Goal: Information Seeking & Learning: Learn about a topic

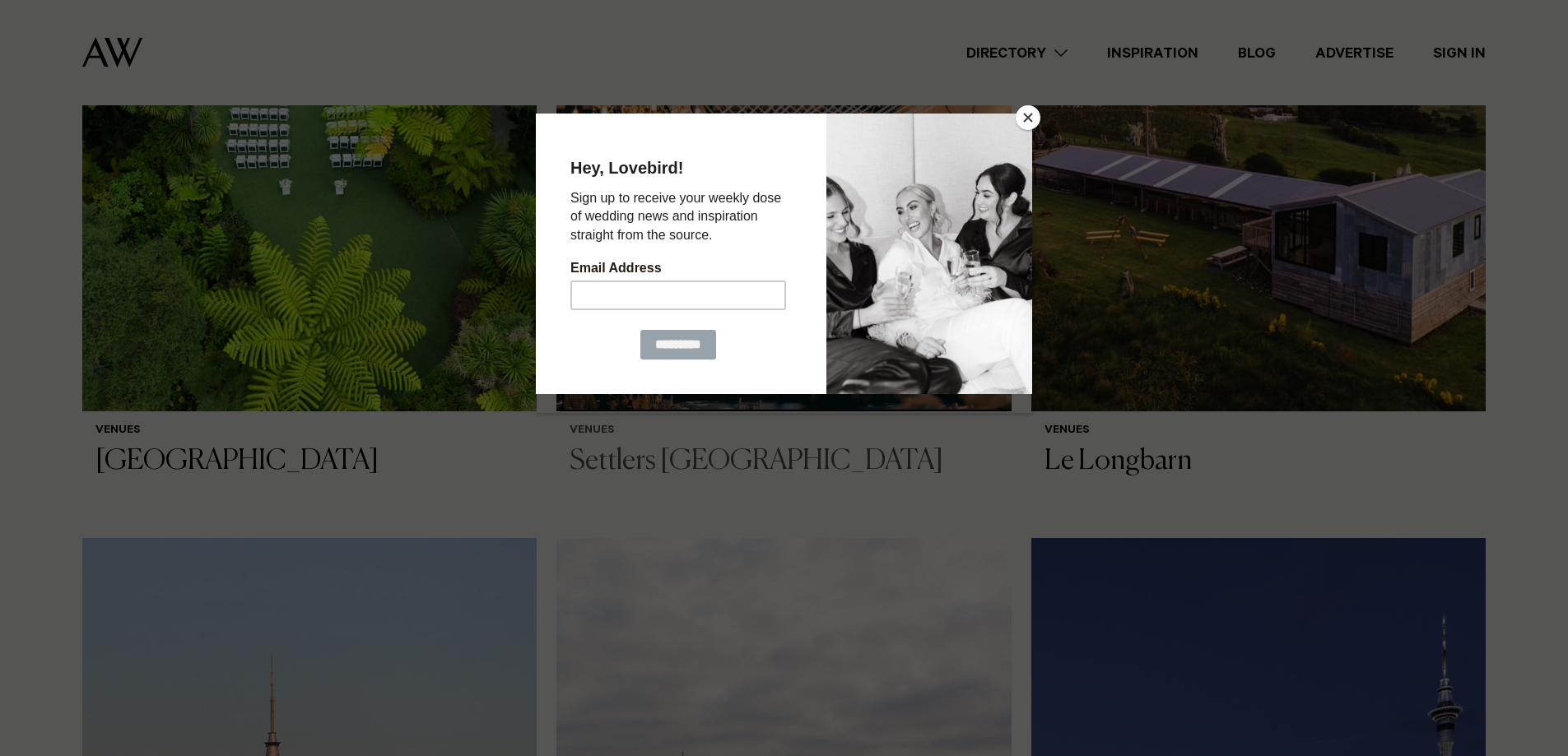
scroll to position [988, 0]
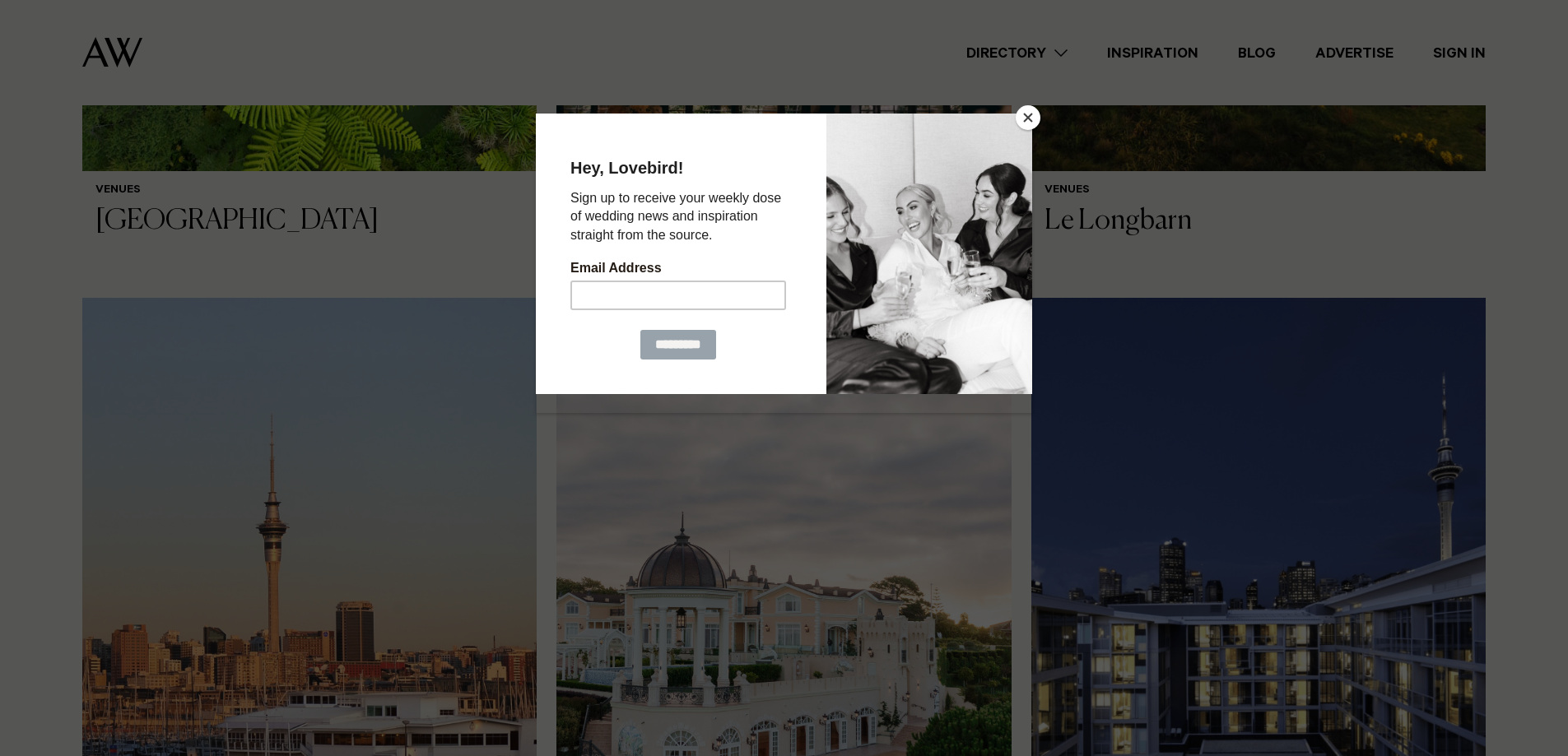
click at [1026, 119] on button "Close" at bounding box center [1028, 117] width 24 height 24
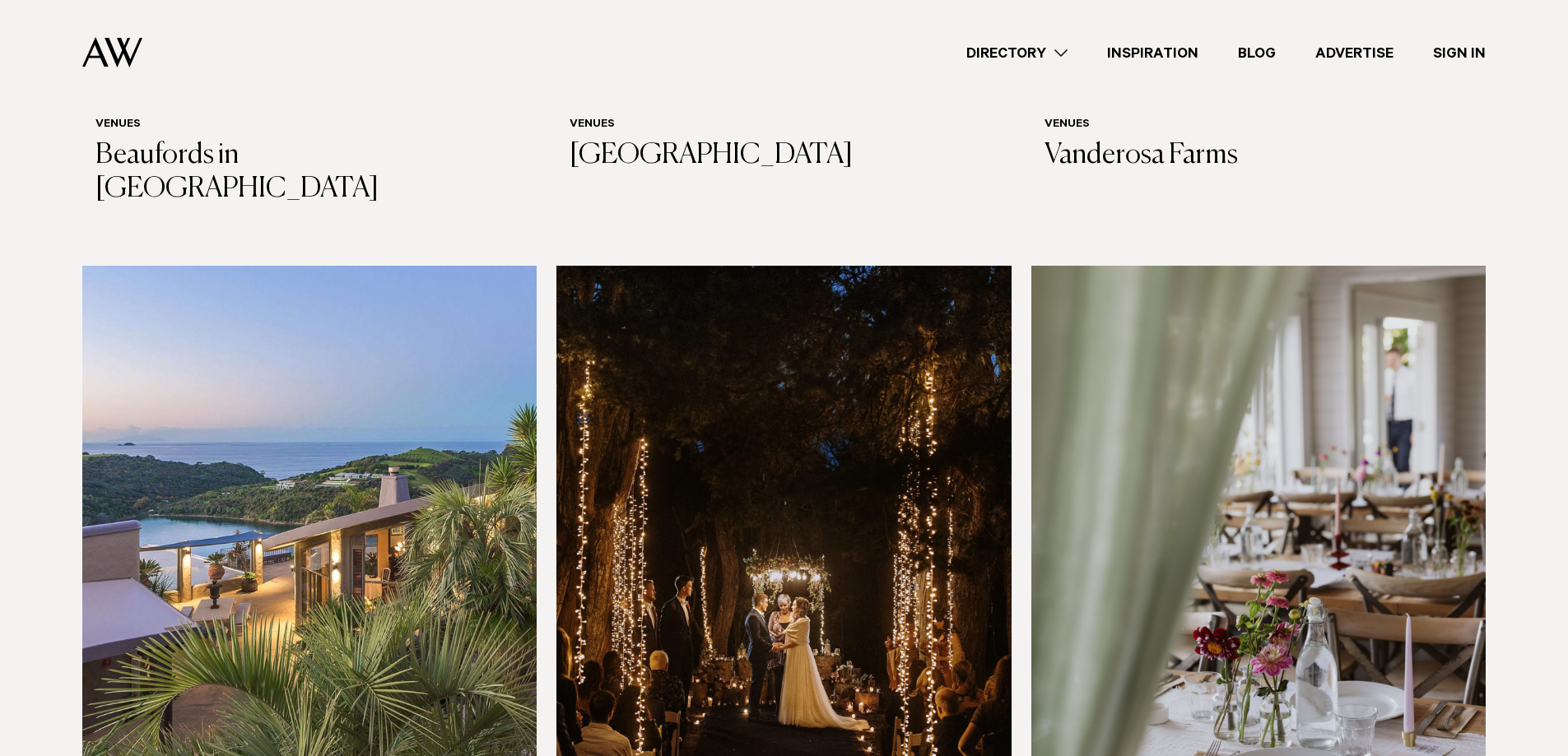
scroll to position [5680, 0]
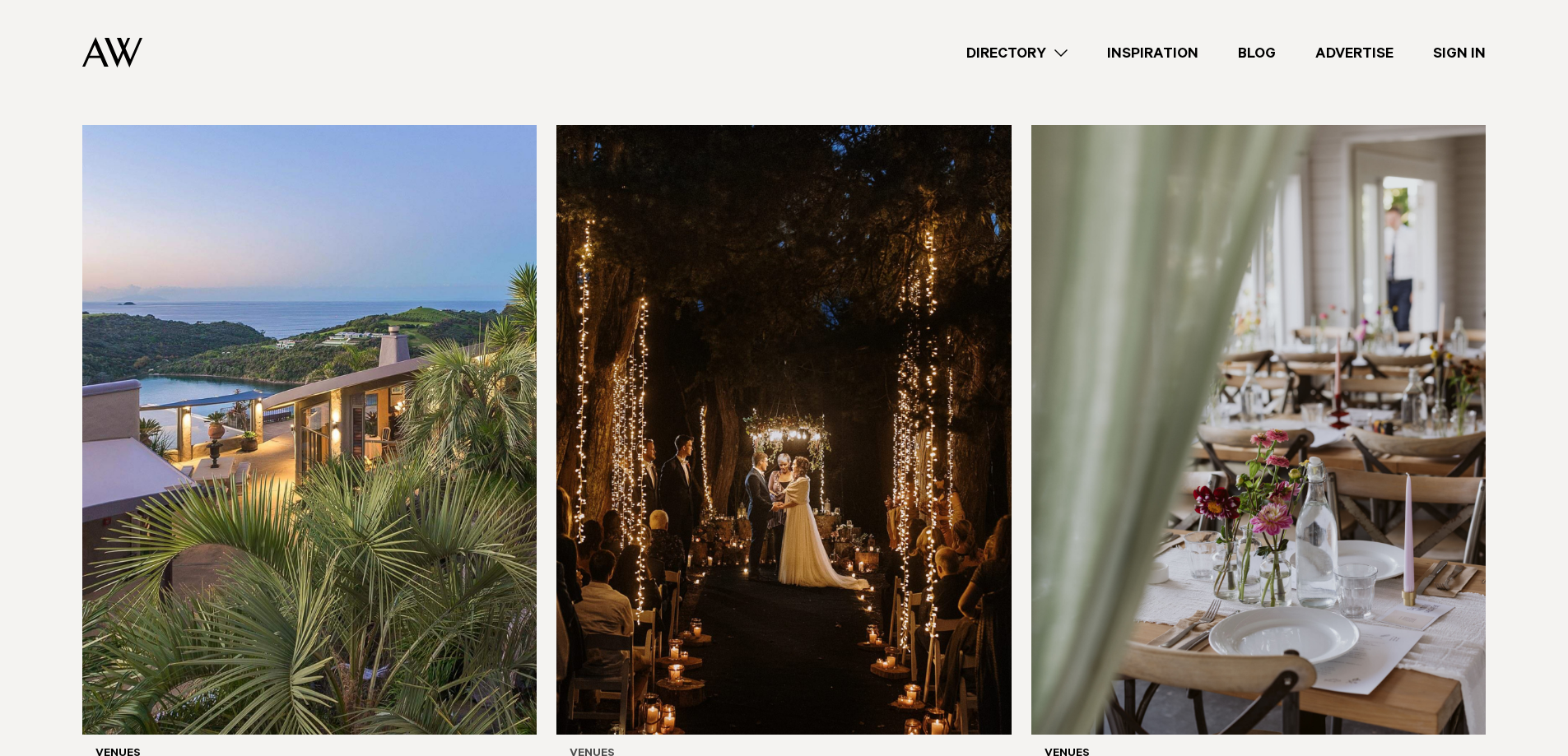
click at [827, 437] on img at bounding box center [784, 430] width 454 height 610
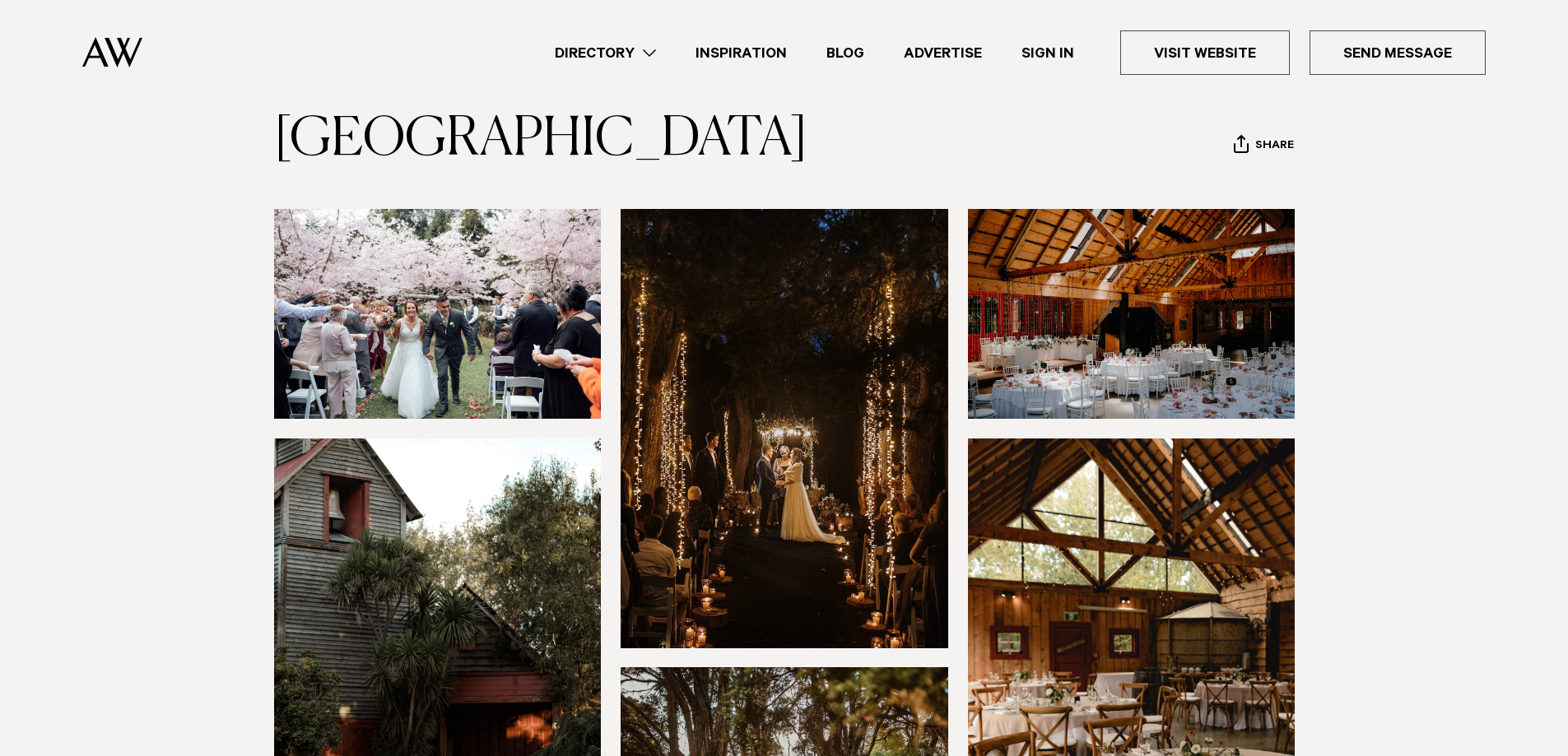
scroll to position [82, 0]
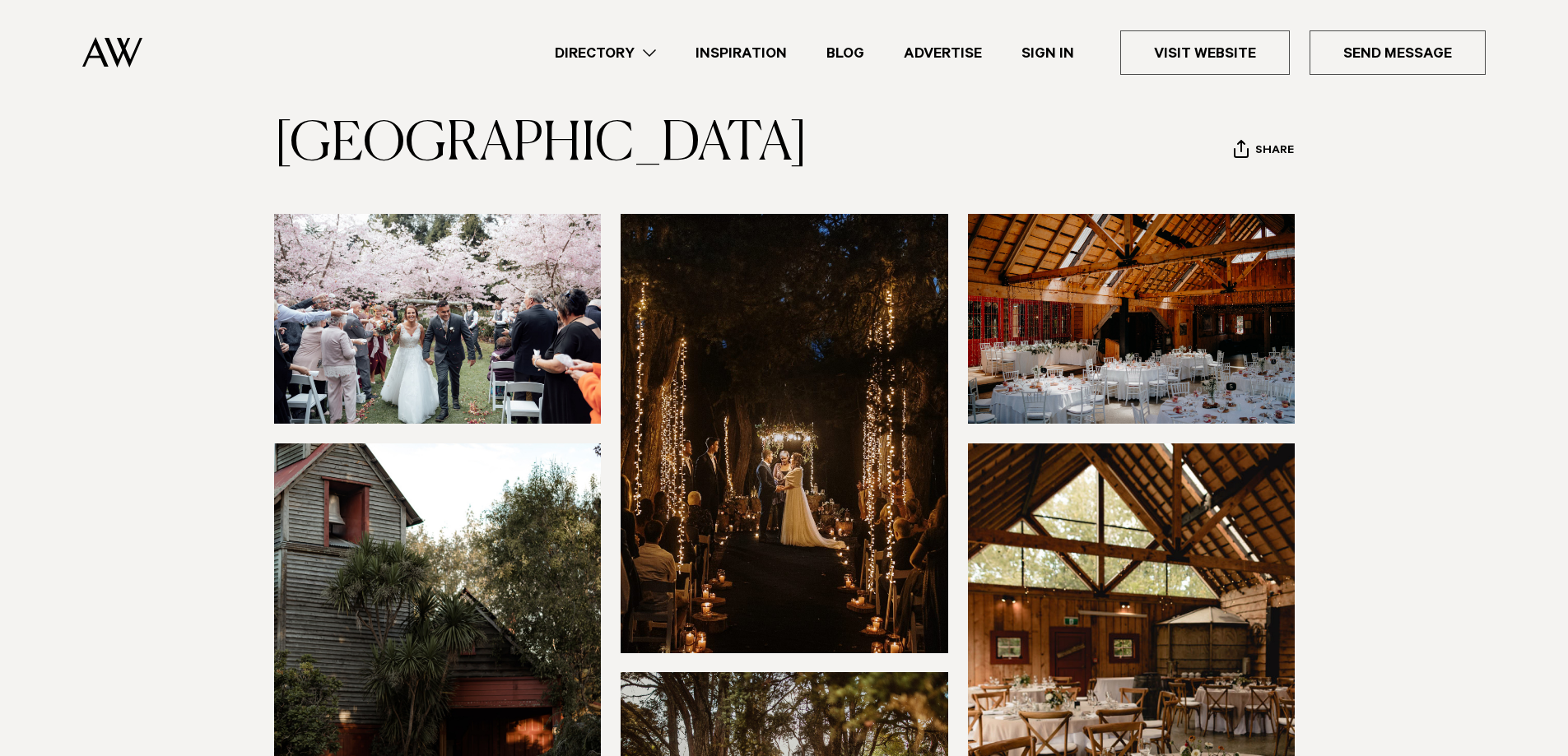
click at [882, 457] on img at bounding box center [784, 433] width 328 height 439
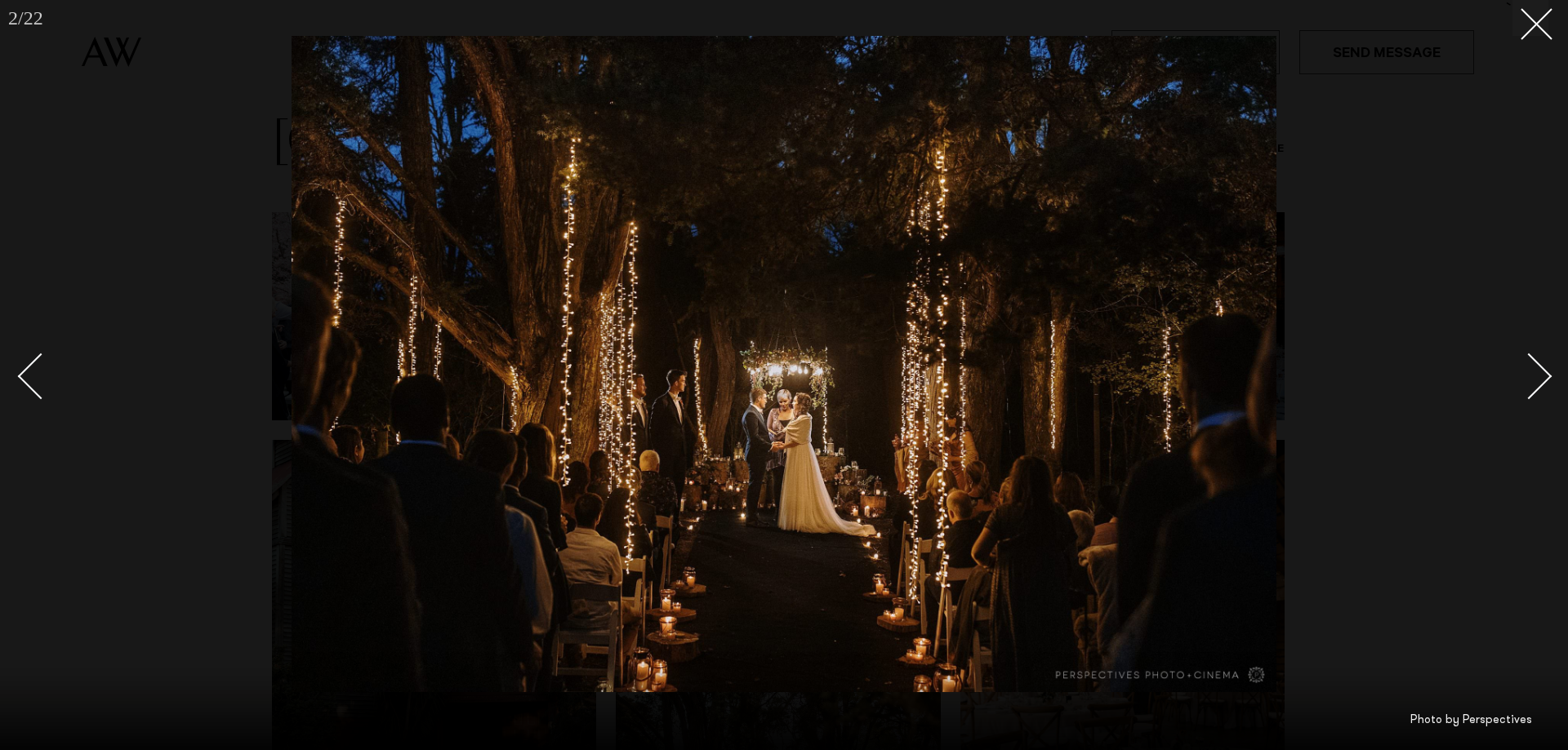
click at [1552, 384] on div at bounding box center [784, 375] width 1568 height 750
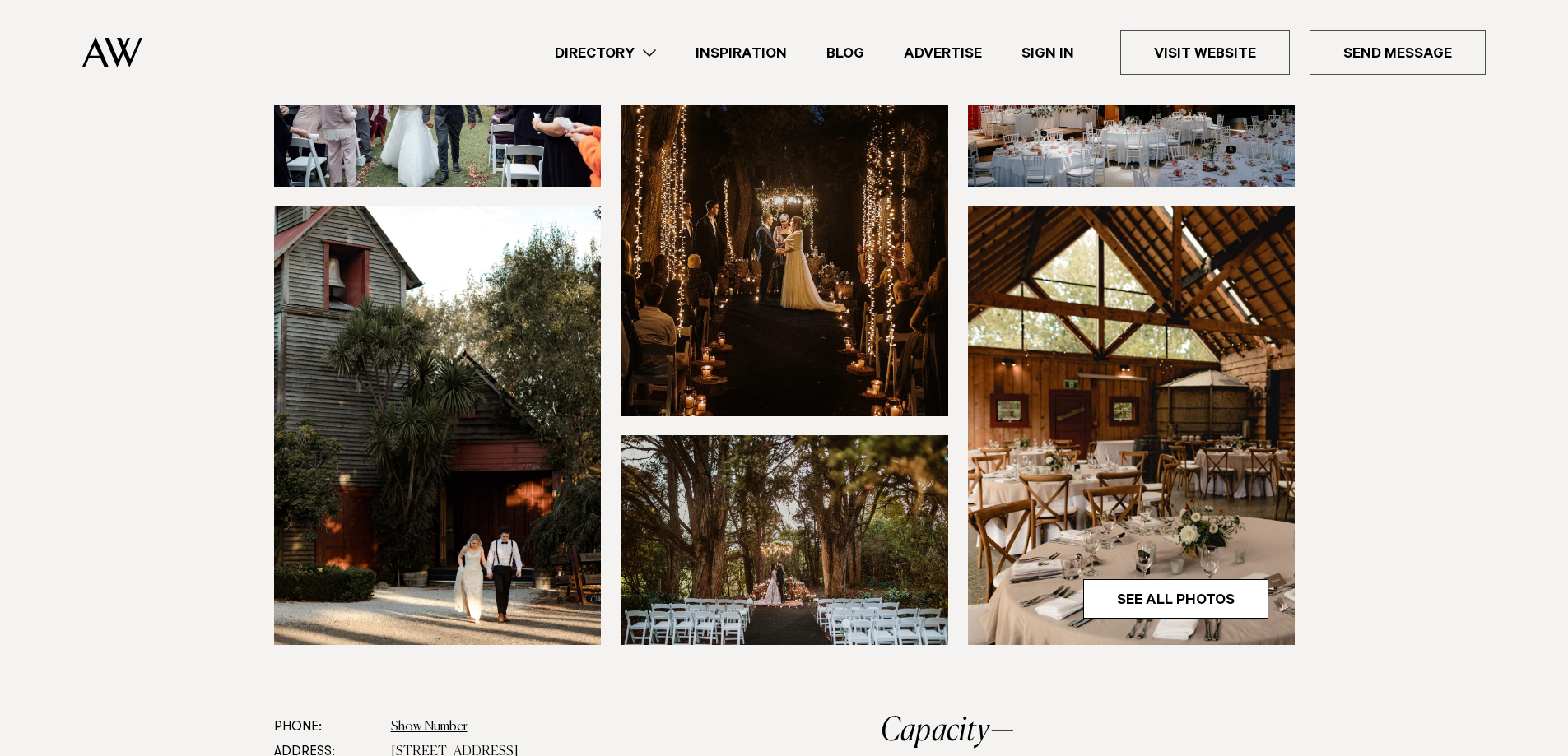
scroll to position [412, 0]
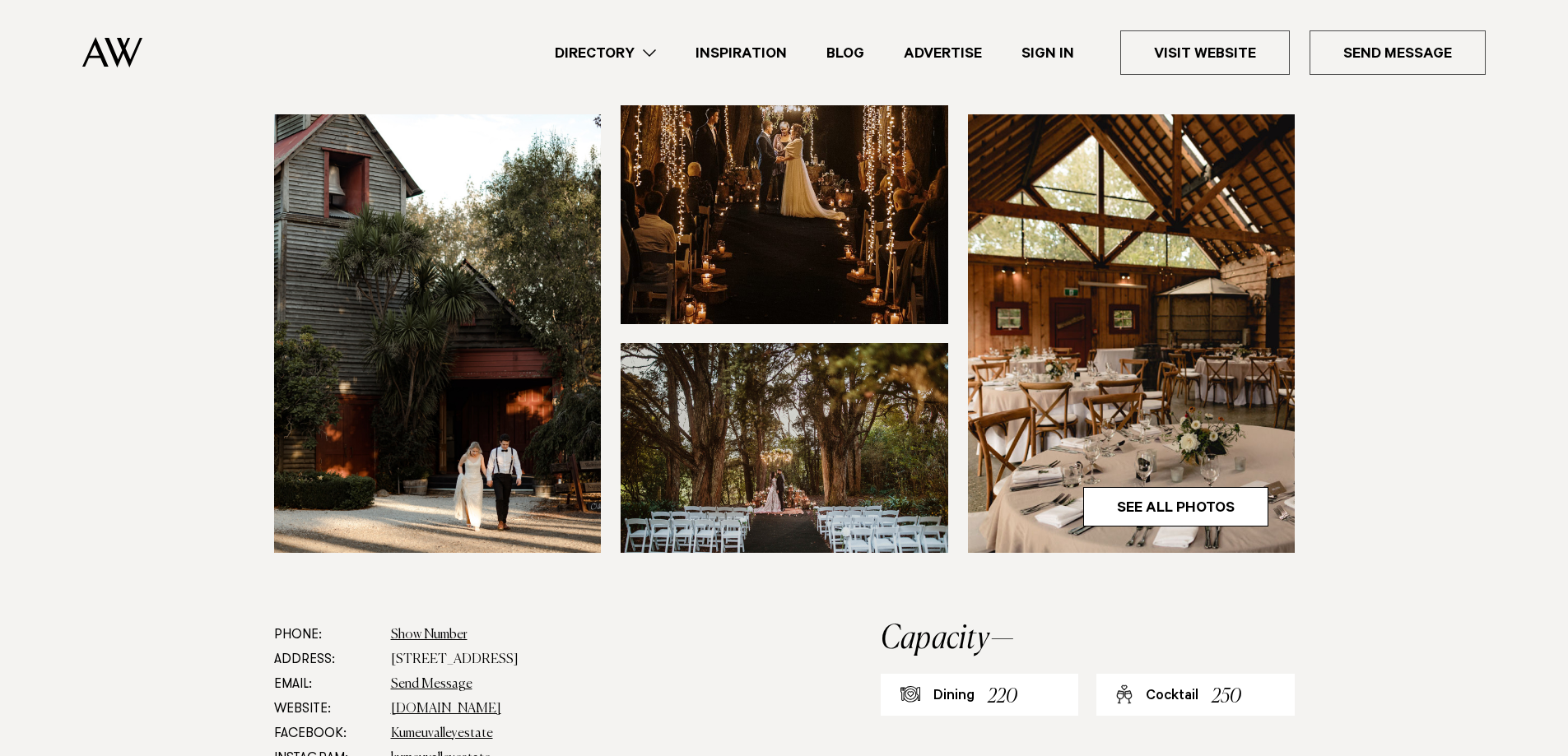
click at [850, 481] on img at bounding box center [784, 448] width 328 height 210
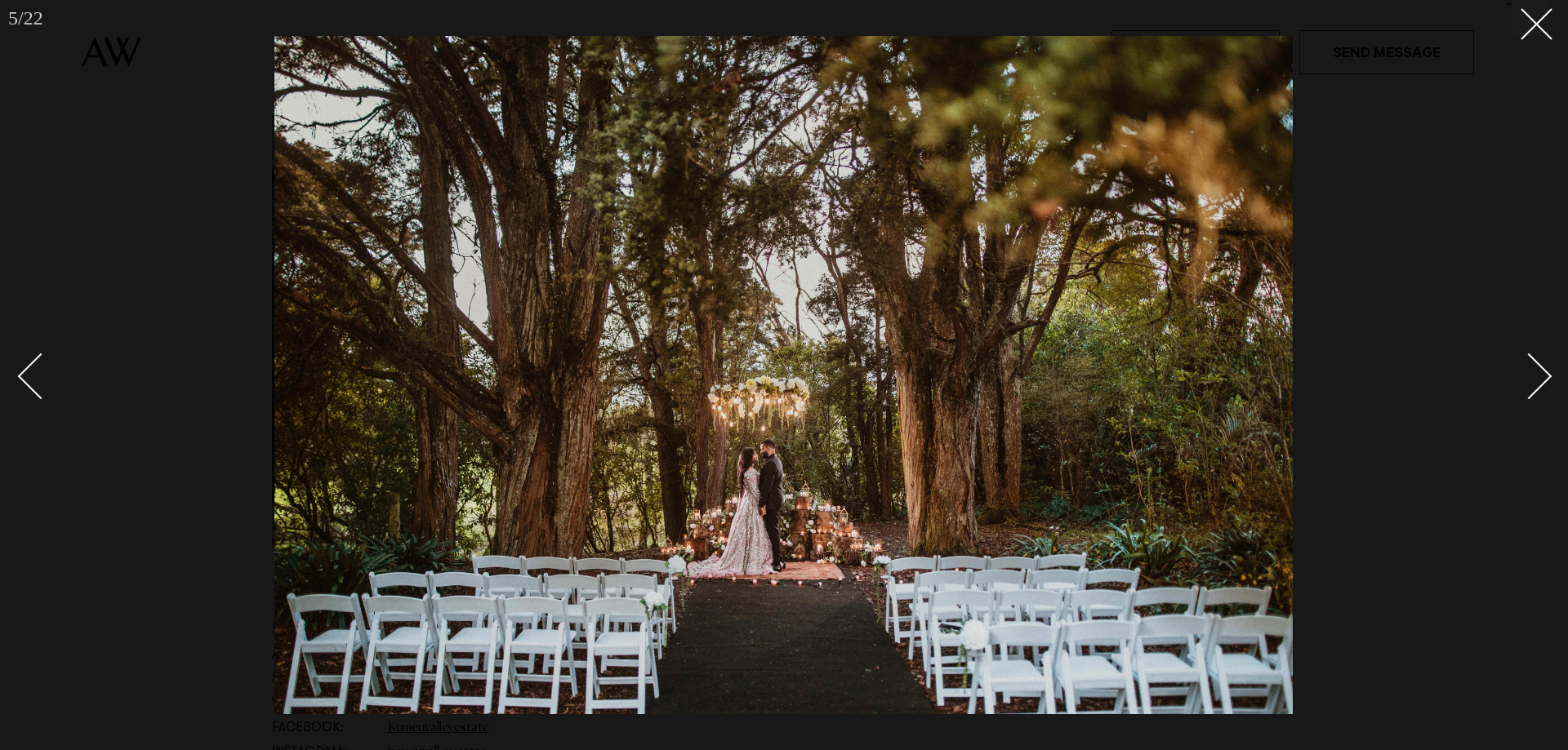
click at [1520, 378] on div "Next slide" at bounding box center [1529, 376] width 47 height 47
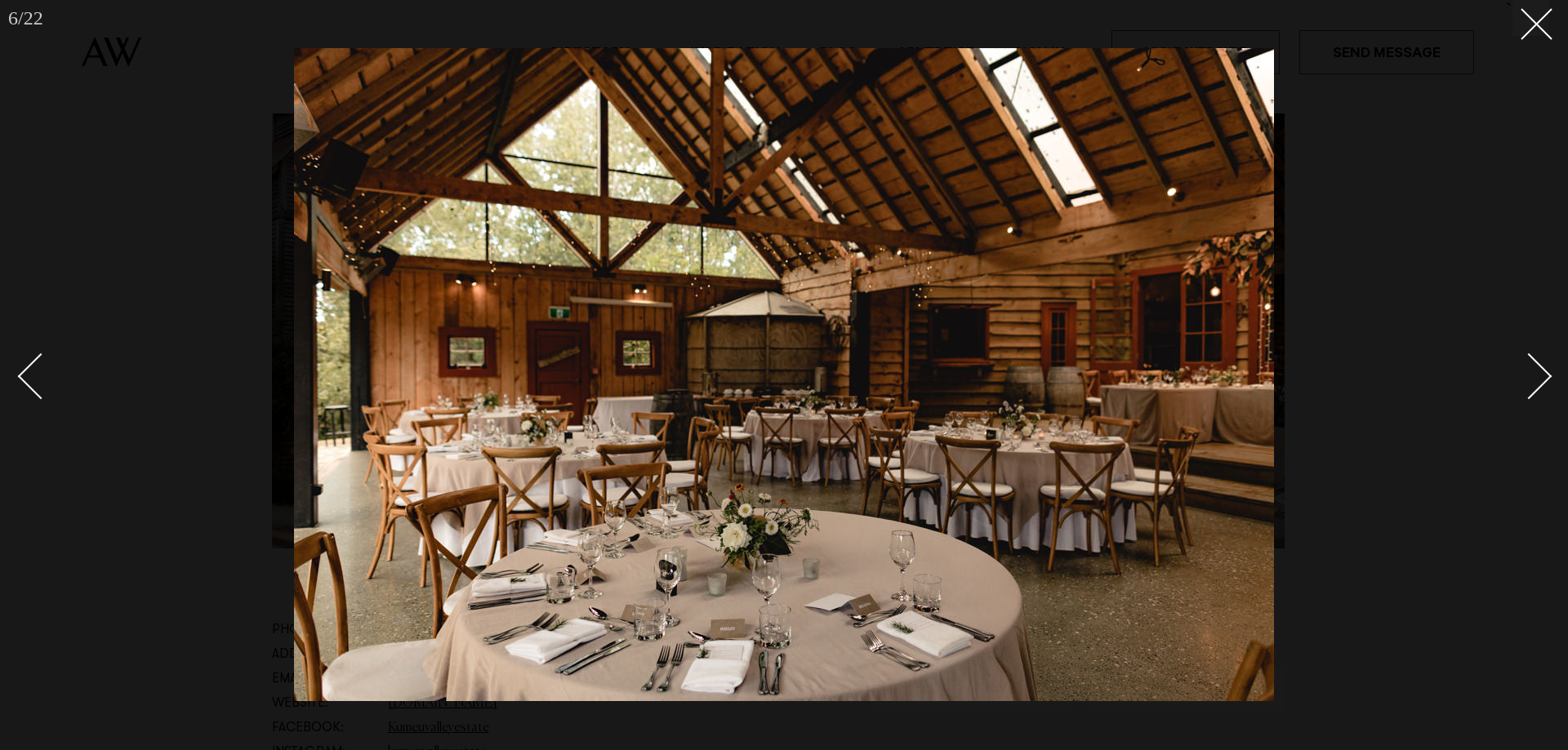
click at [1520, 378] on div "Next slide" at bounding box center [1529, 376] width 47 height 47
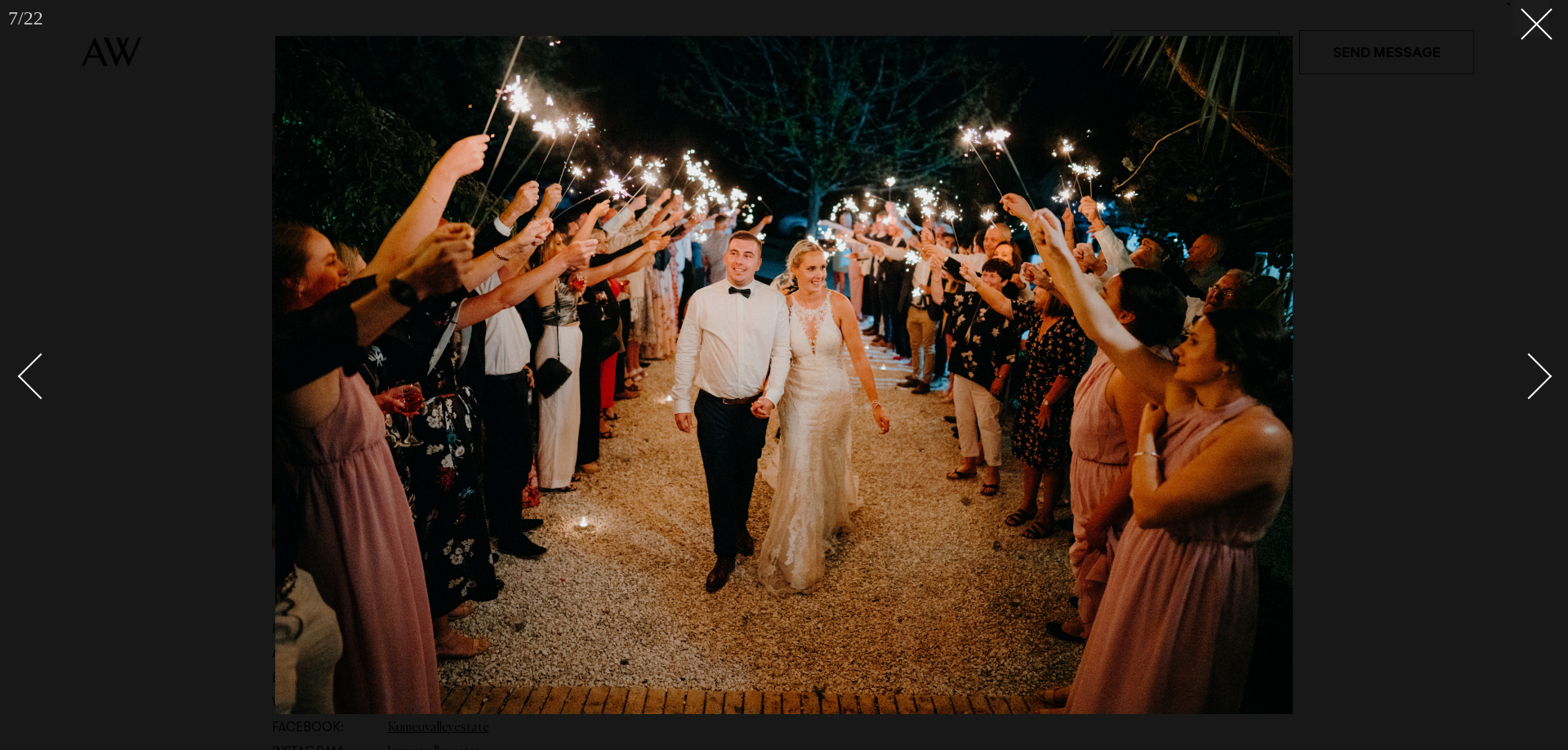
click at [1531, 374] on div "Next slide" at bounding box center [1529, 376] width 47 height 47
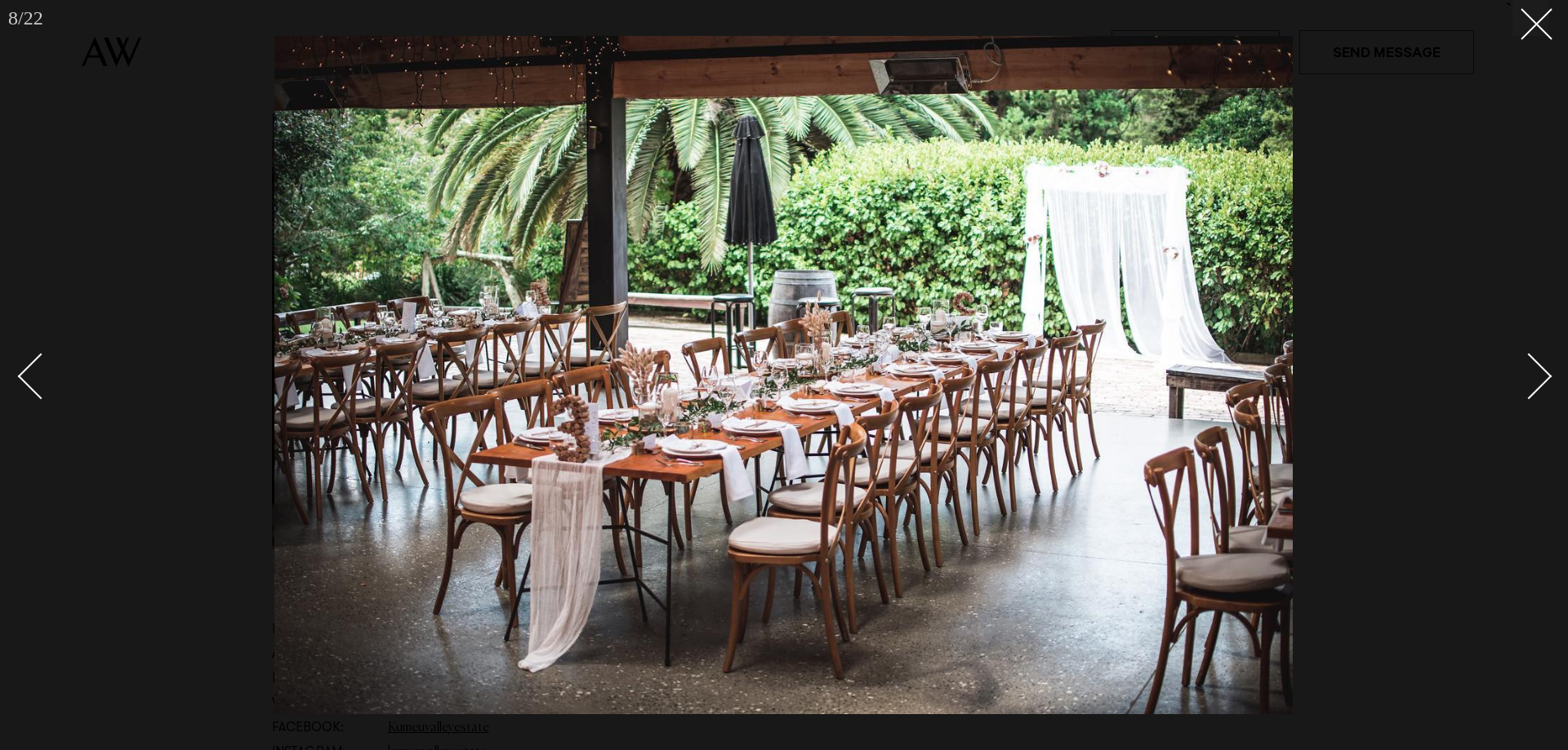
click at [1531, 374] on div "Next slide" at bounding box center [1529, 376] width 47 height 47
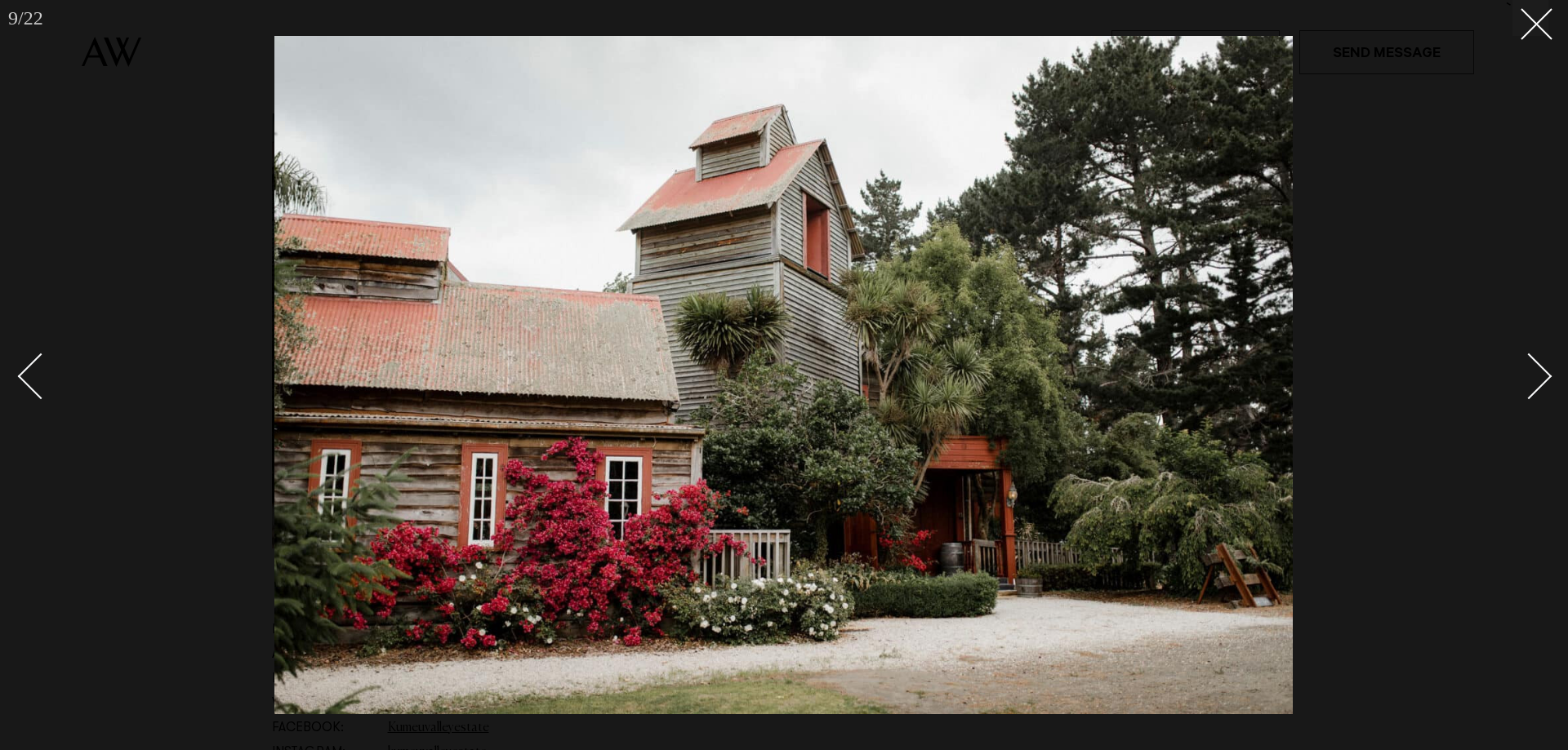
click at [1531, 374] on div "Next slide" at bounding box center [1529, 376] width 47 height 47
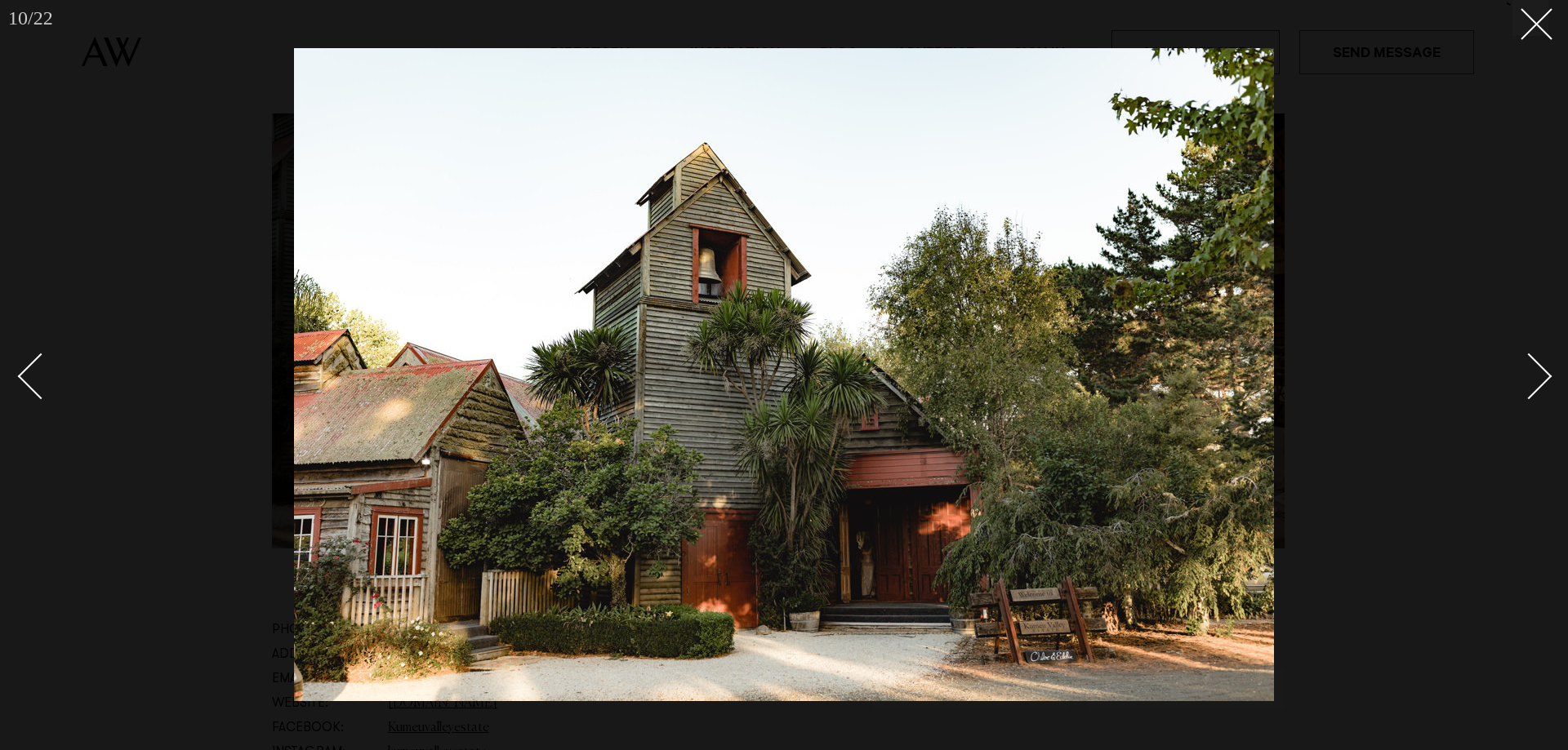
click at [1531, 374] on div "Next slide" at bounding box center [1529, 376] width 47 height 47
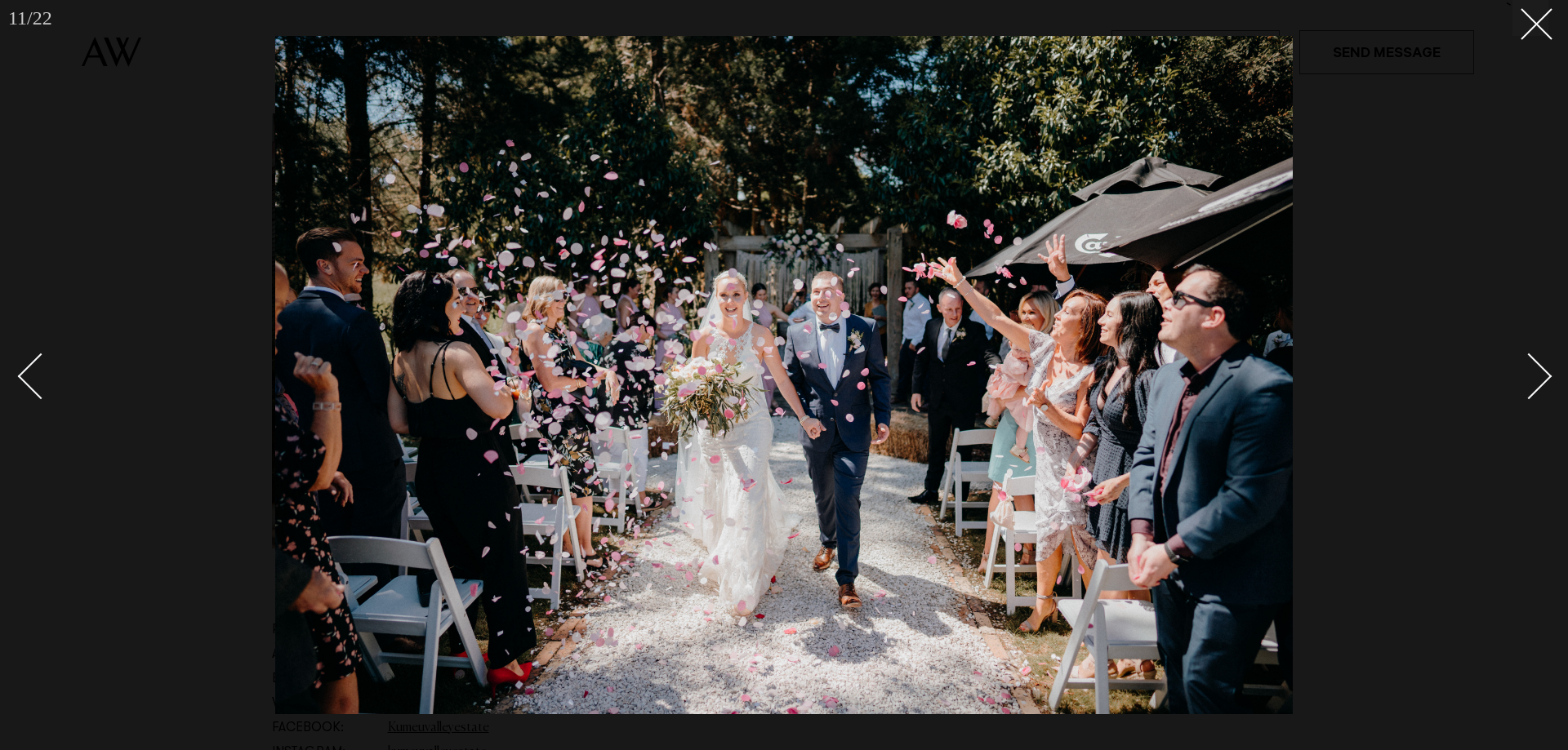
click at [1531, 374] on div "Next slide" at bounding box center [1529, 376] width 47 height 47
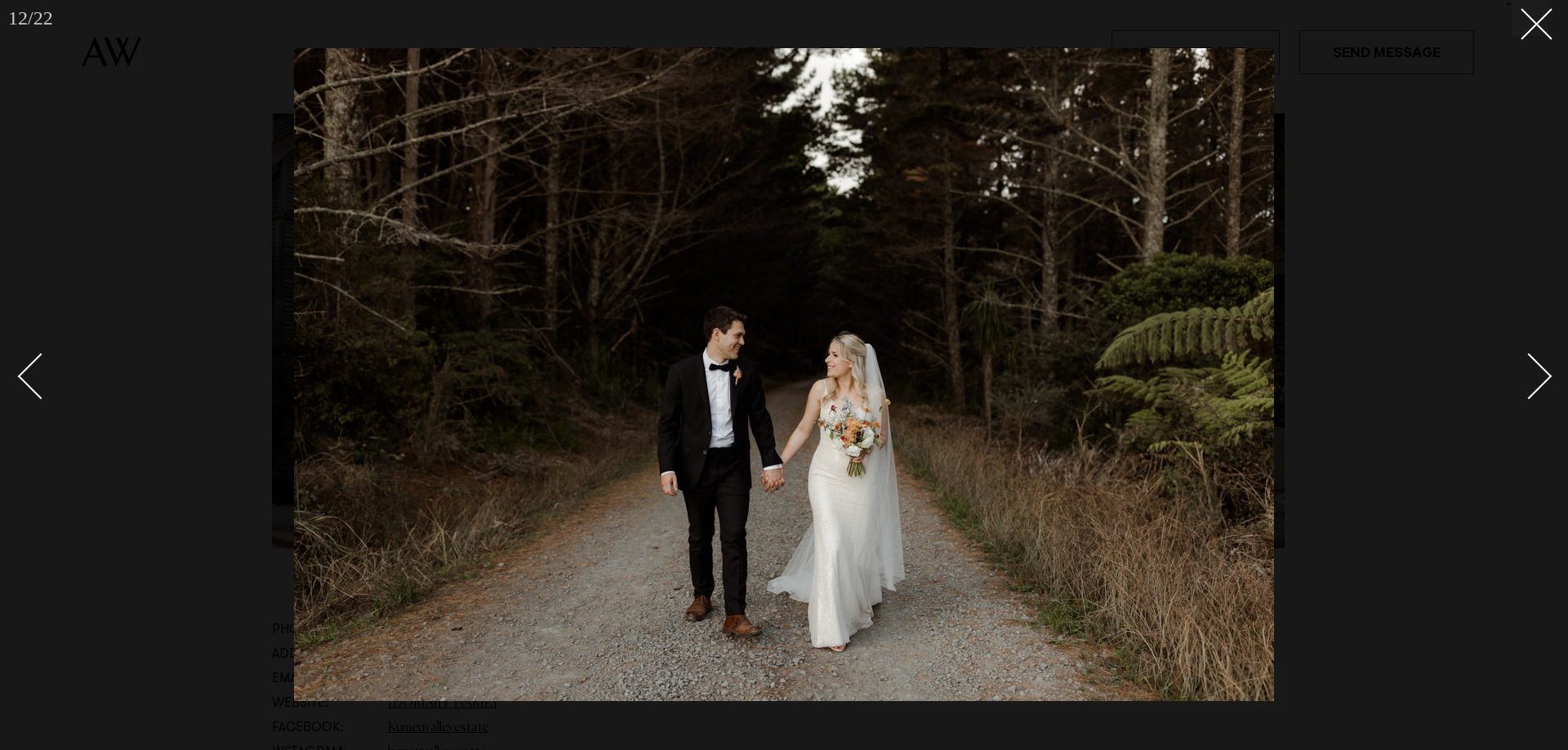
click at [1531, 374] on div "Next slide" at bounding box center [1529, 376] width 47 height 47
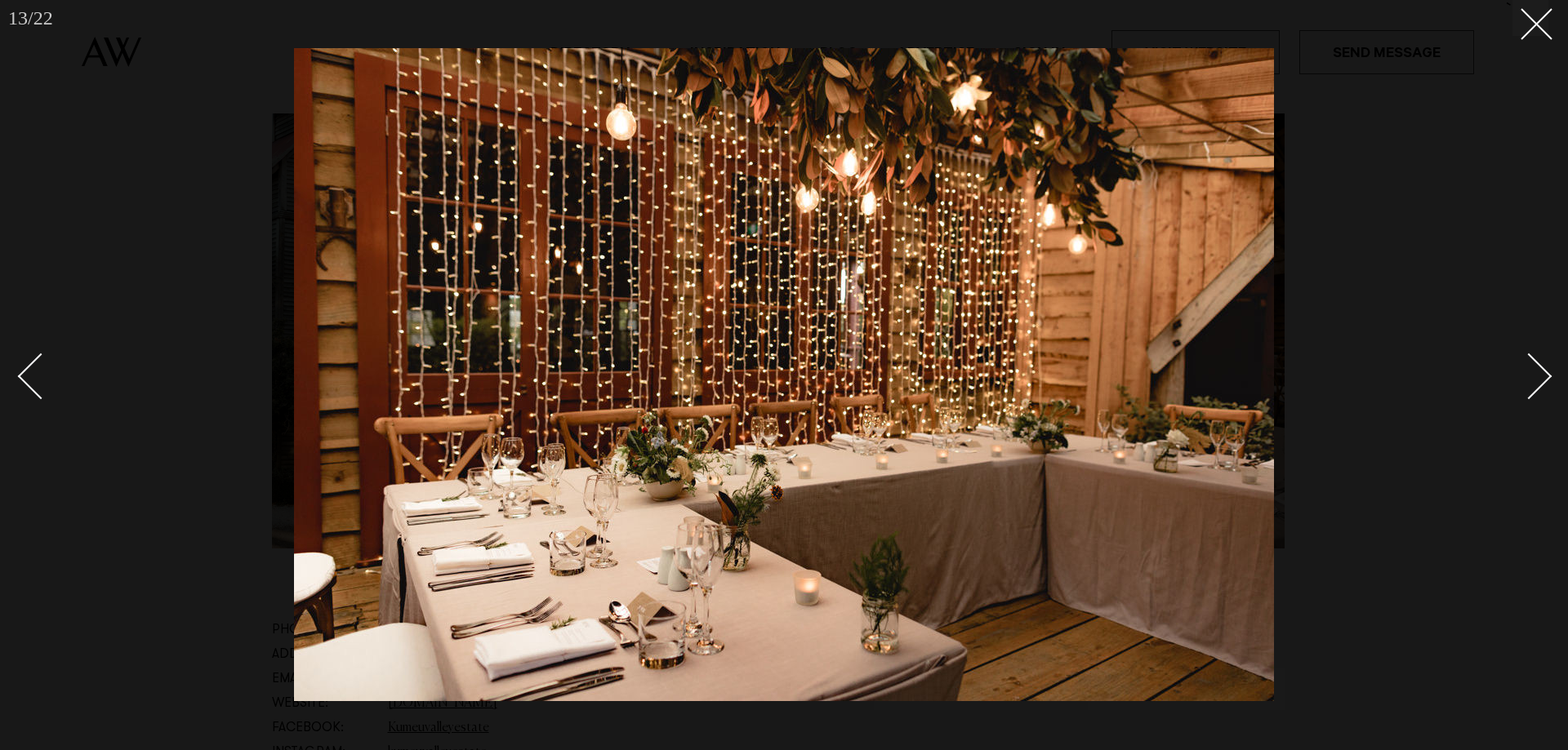
click at [1531, 374] on div "Next slide" at bounding box center [1529, 376] width 47 height 47
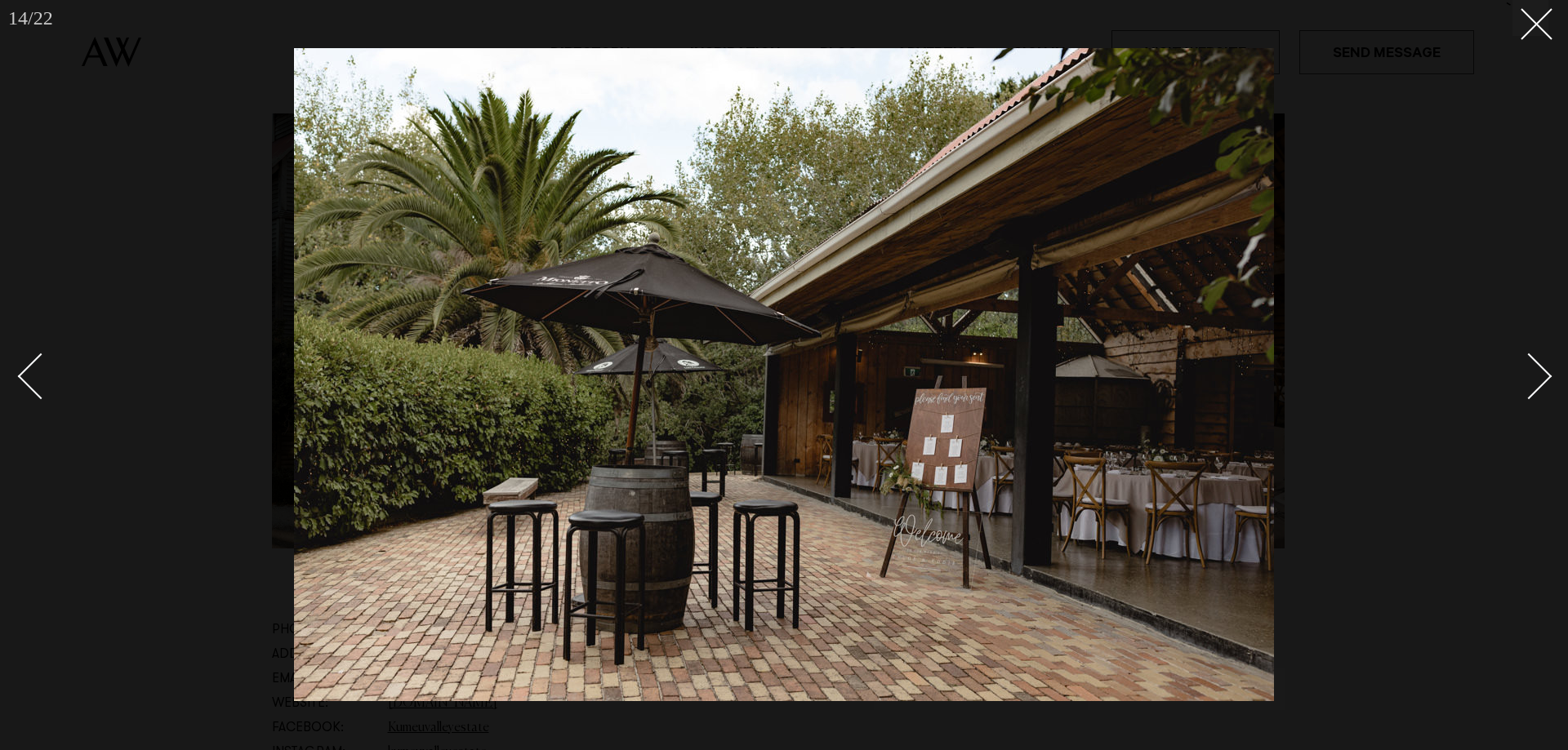
click at [1531, 374] on div "Next slide" at bounding box center [1529, 376] width 47 height 47
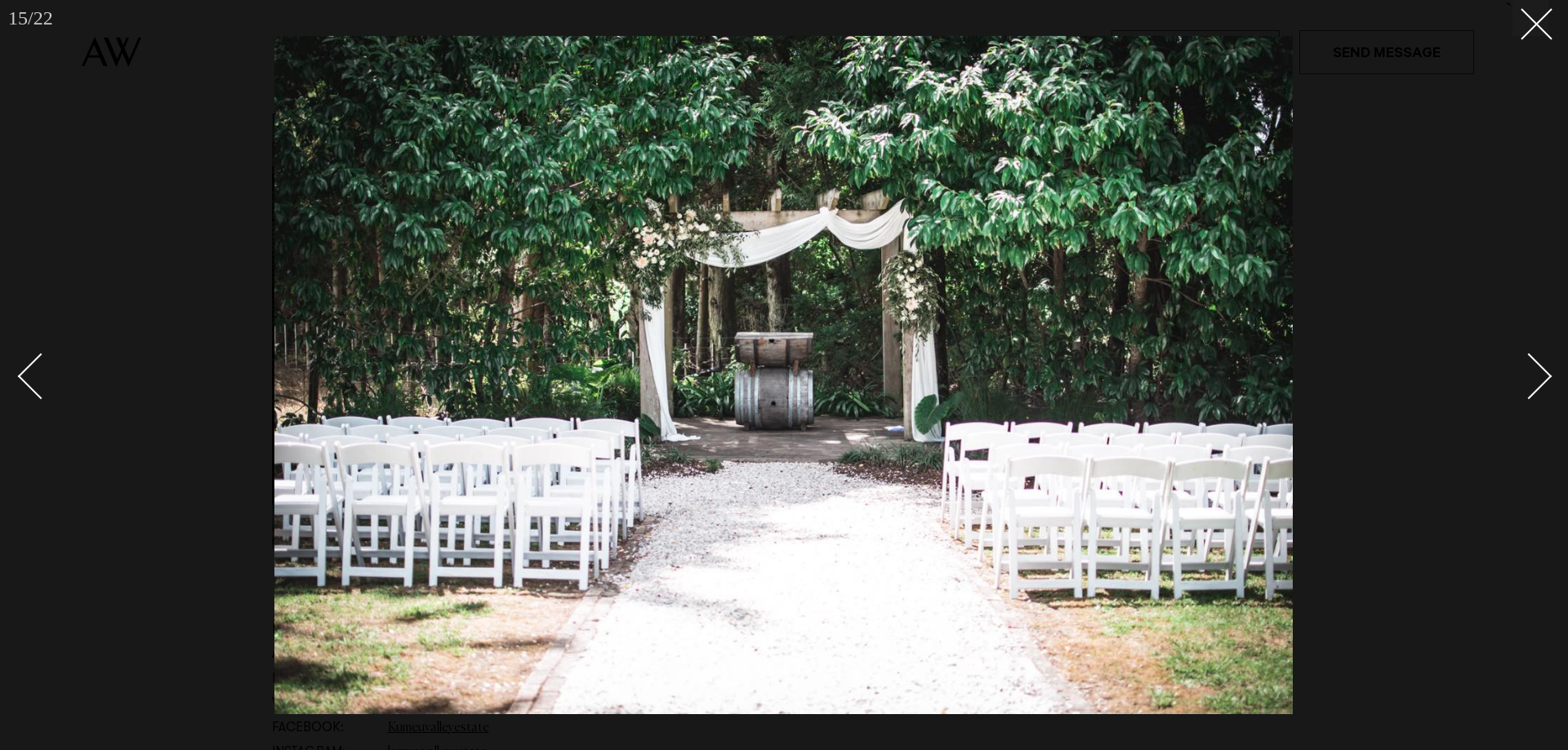
click at [1531, 374] on div "Next slide" at bounding box center [1529, 376] width 47 height 47
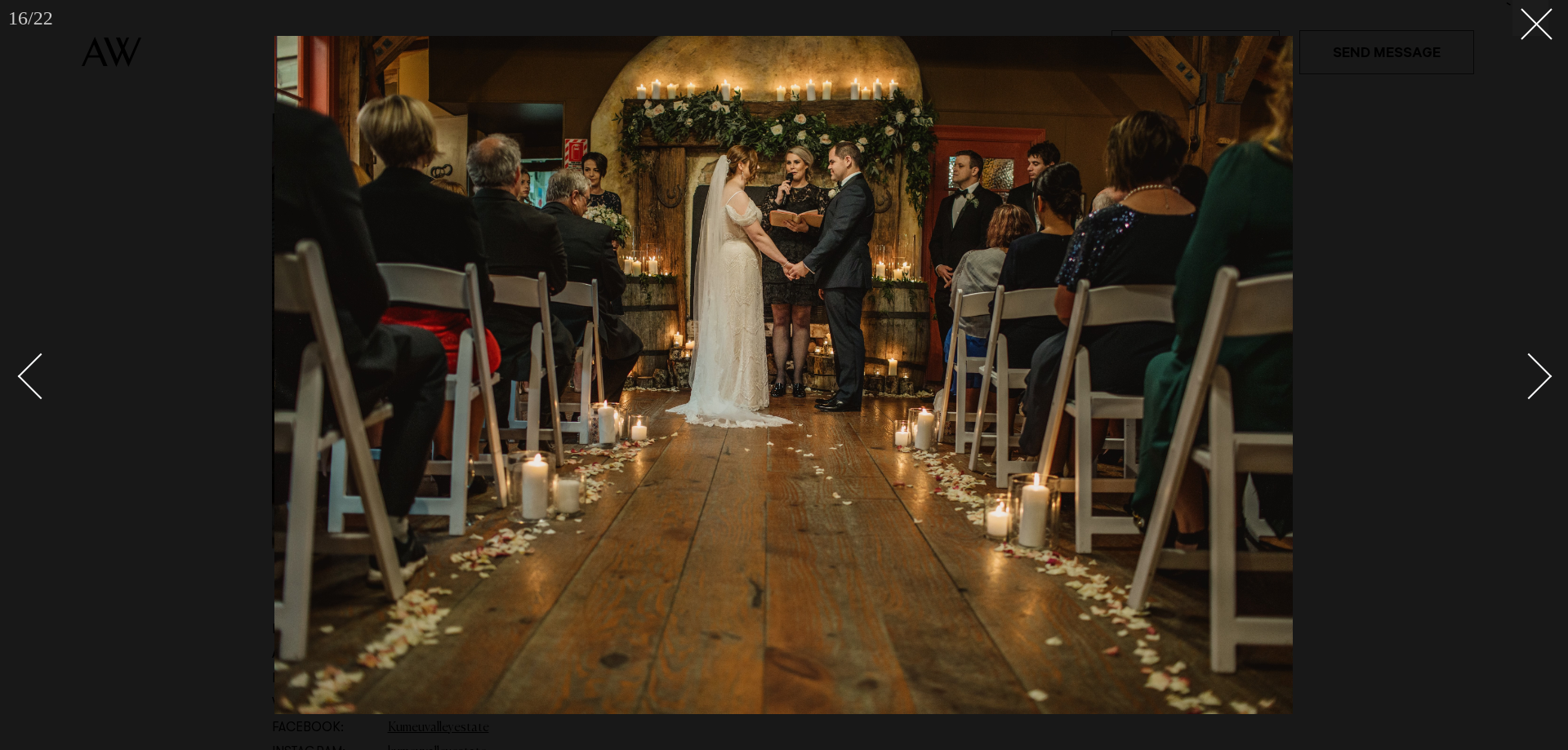
click at [1531, 374] on div "Next slide" at bounding box center [1529, 376] width 47 height 47
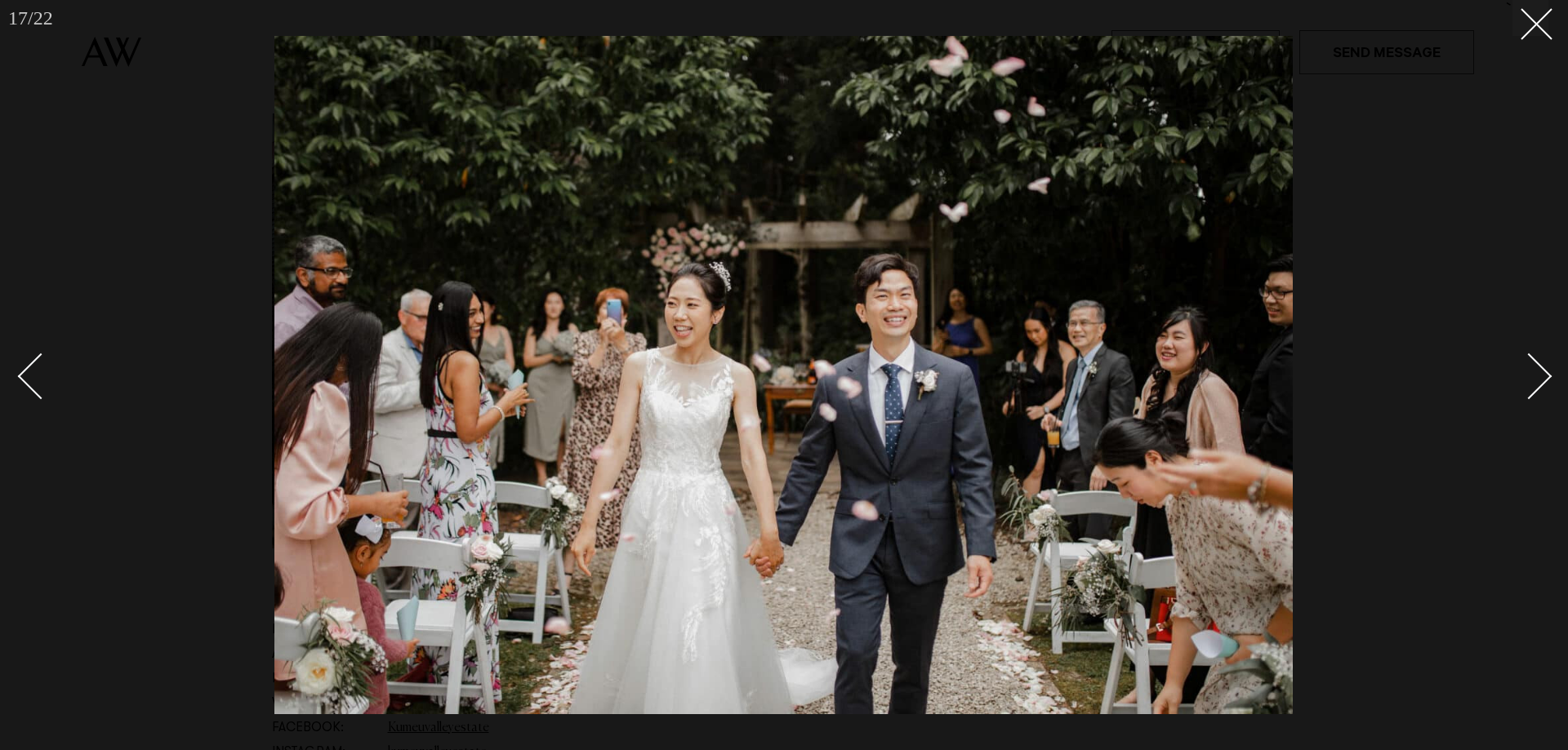
click at [1531, 374] on div "Next slide" at bounding box center [1529, 376] width 47 height 47
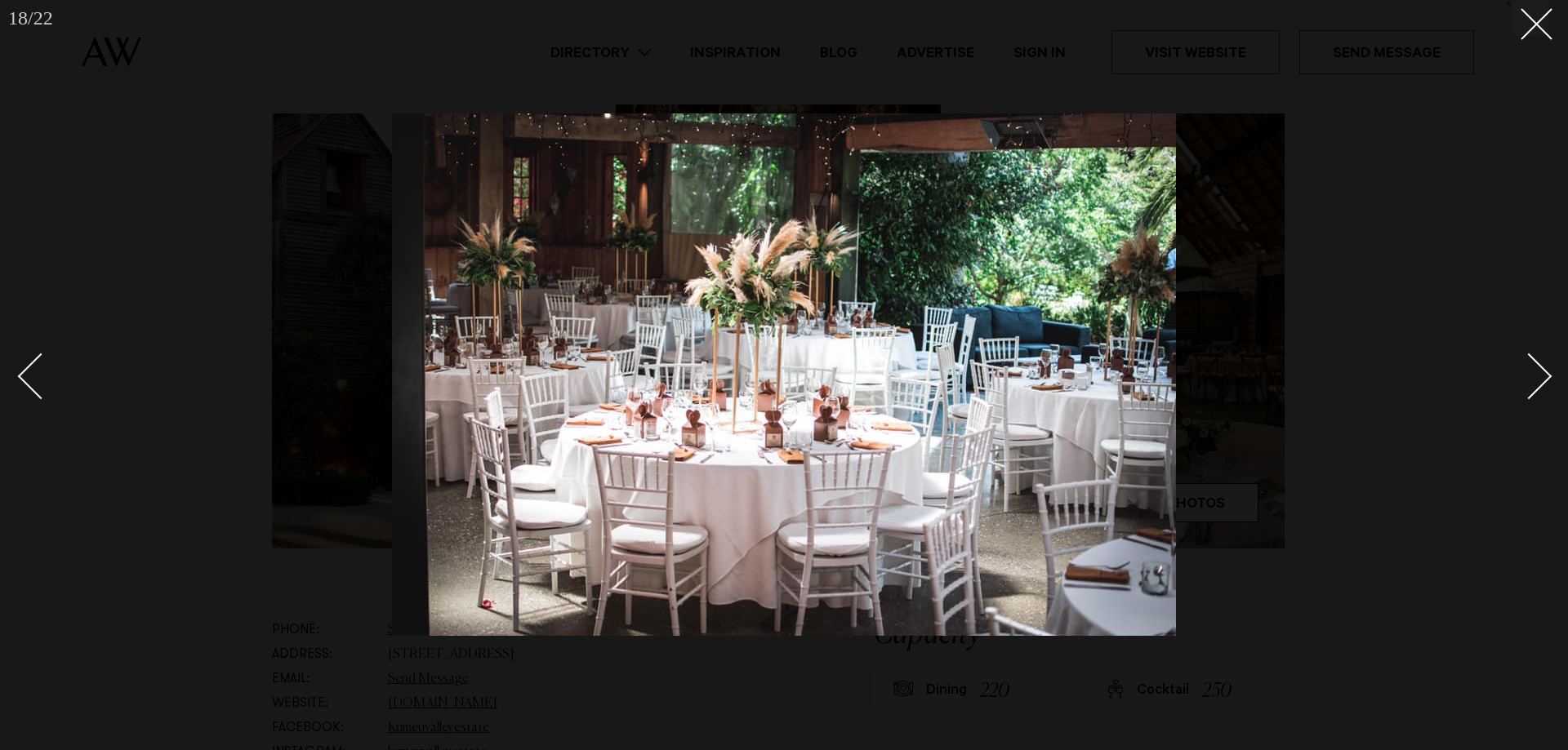
click at [1531, 374] on div "Next slide" at bounding box center [1529, 376] width 47 height 47
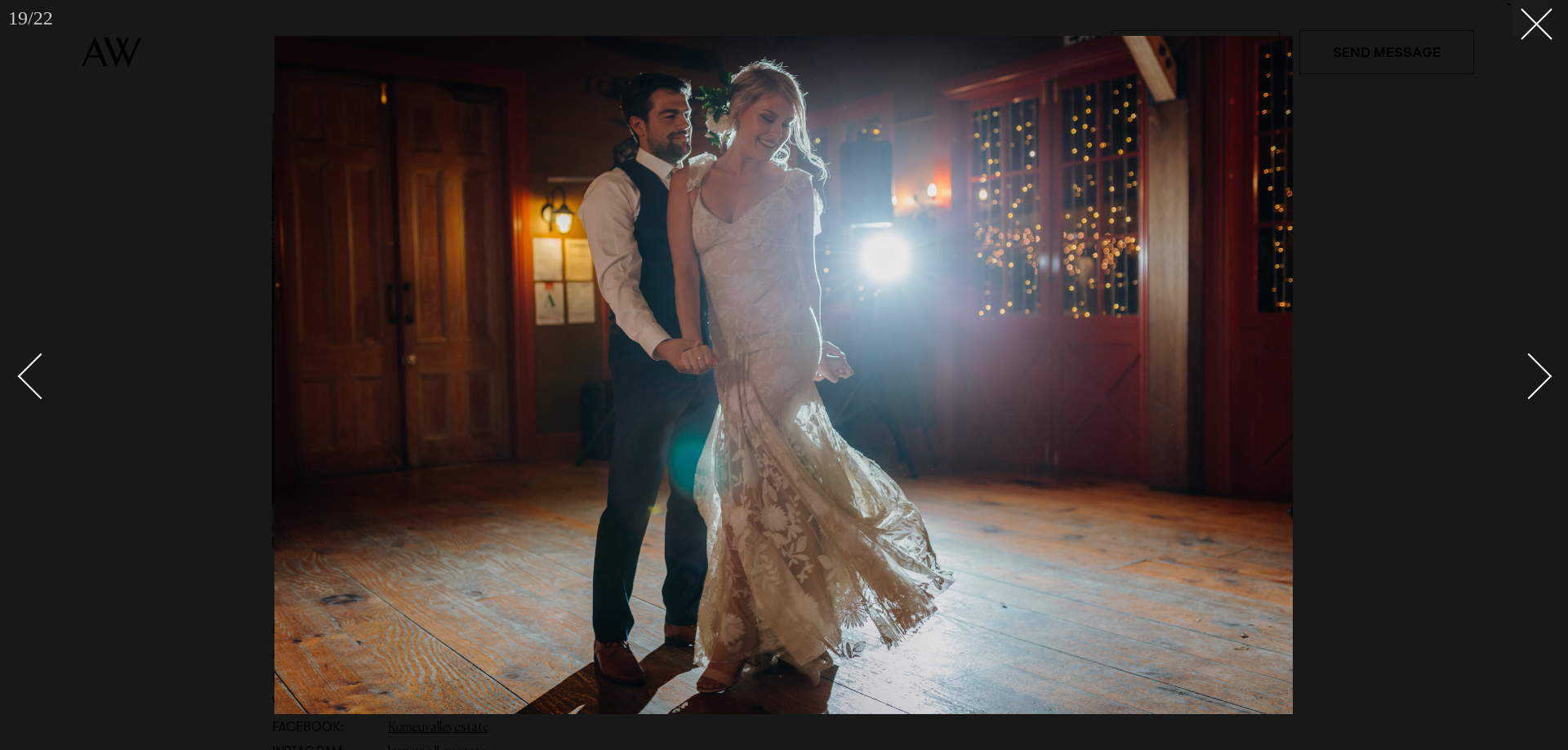
click at [1531, 374] on div "Next slide" at bounding box center [1529, 376] width 47 height 47
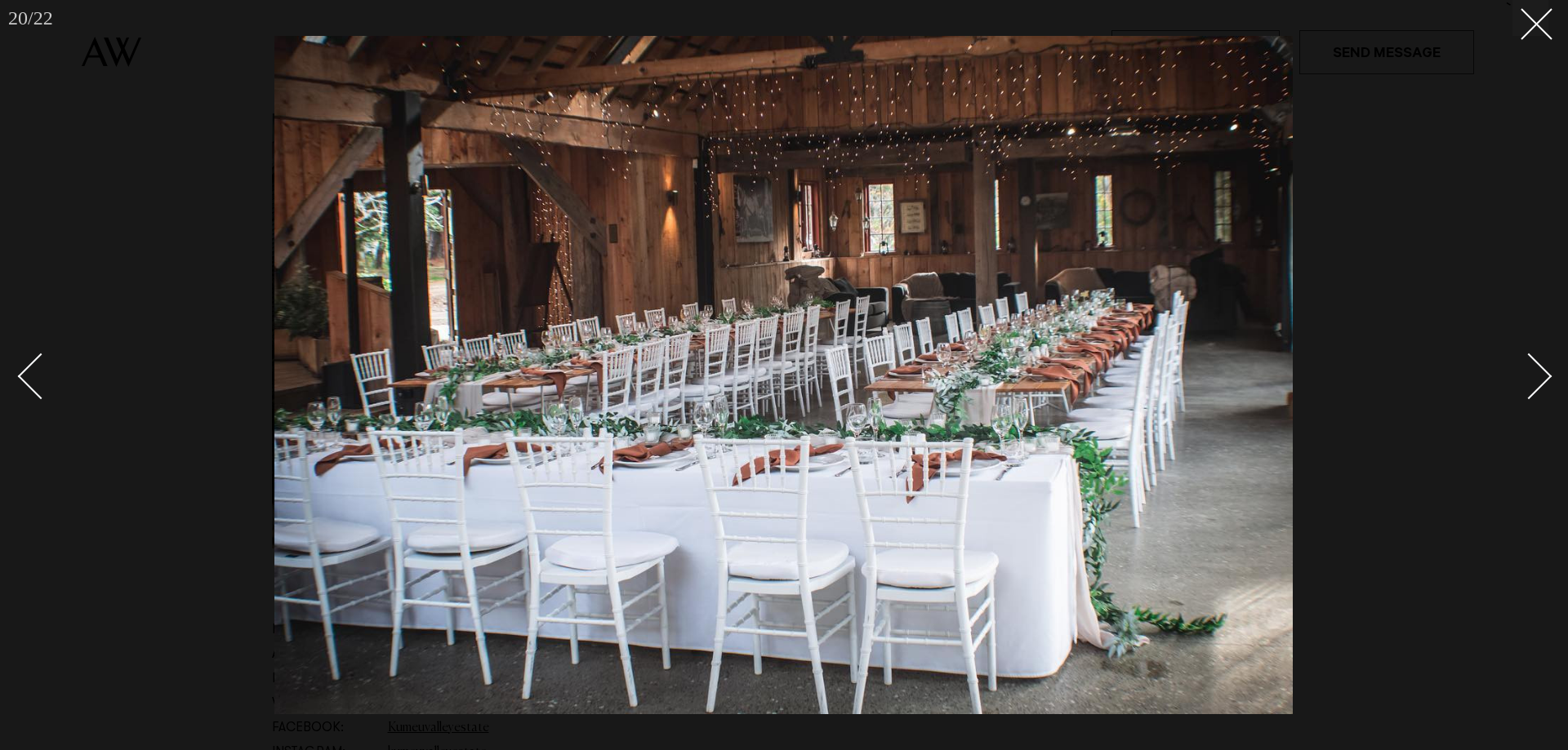
click at [1531, 374] on div "Next slide" at bounding box center [1529, 376] width 47 height 47
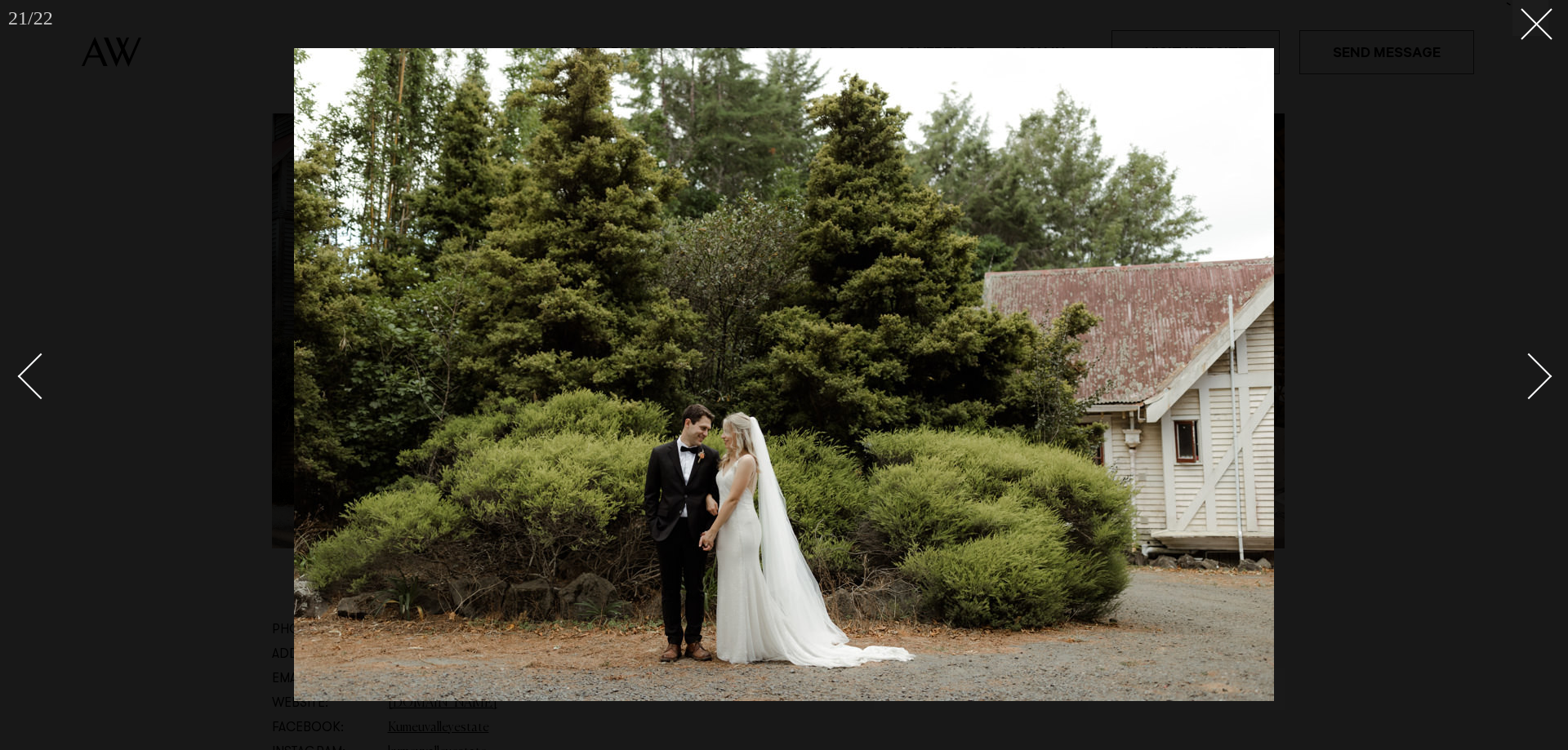
click at [1531, 374] on div "Next slide" at bounding box center [1529, 376] width 47 height 47
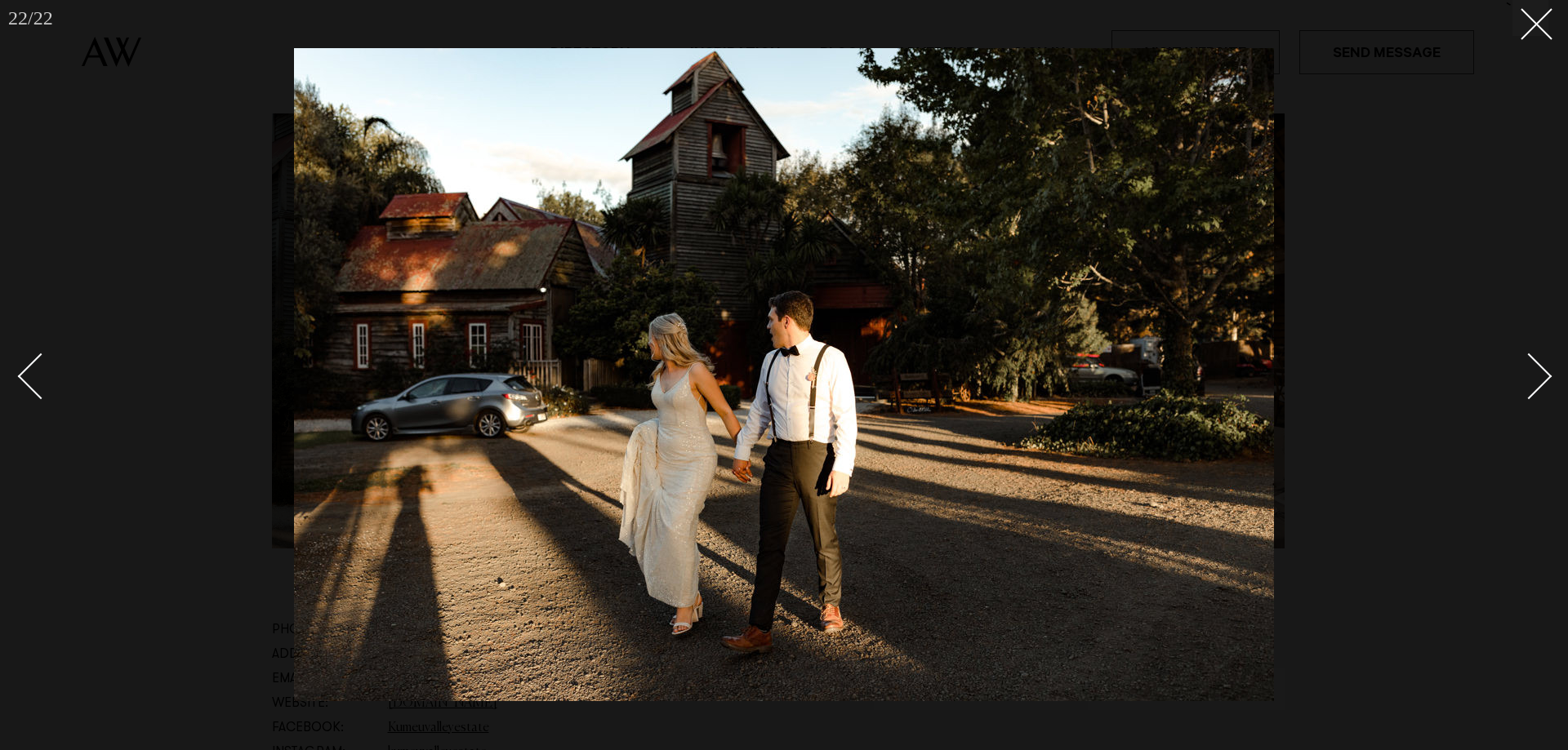
click at [1531, 374] on div "Next slide" at bounding box center [1529, 376] width 47 height 47
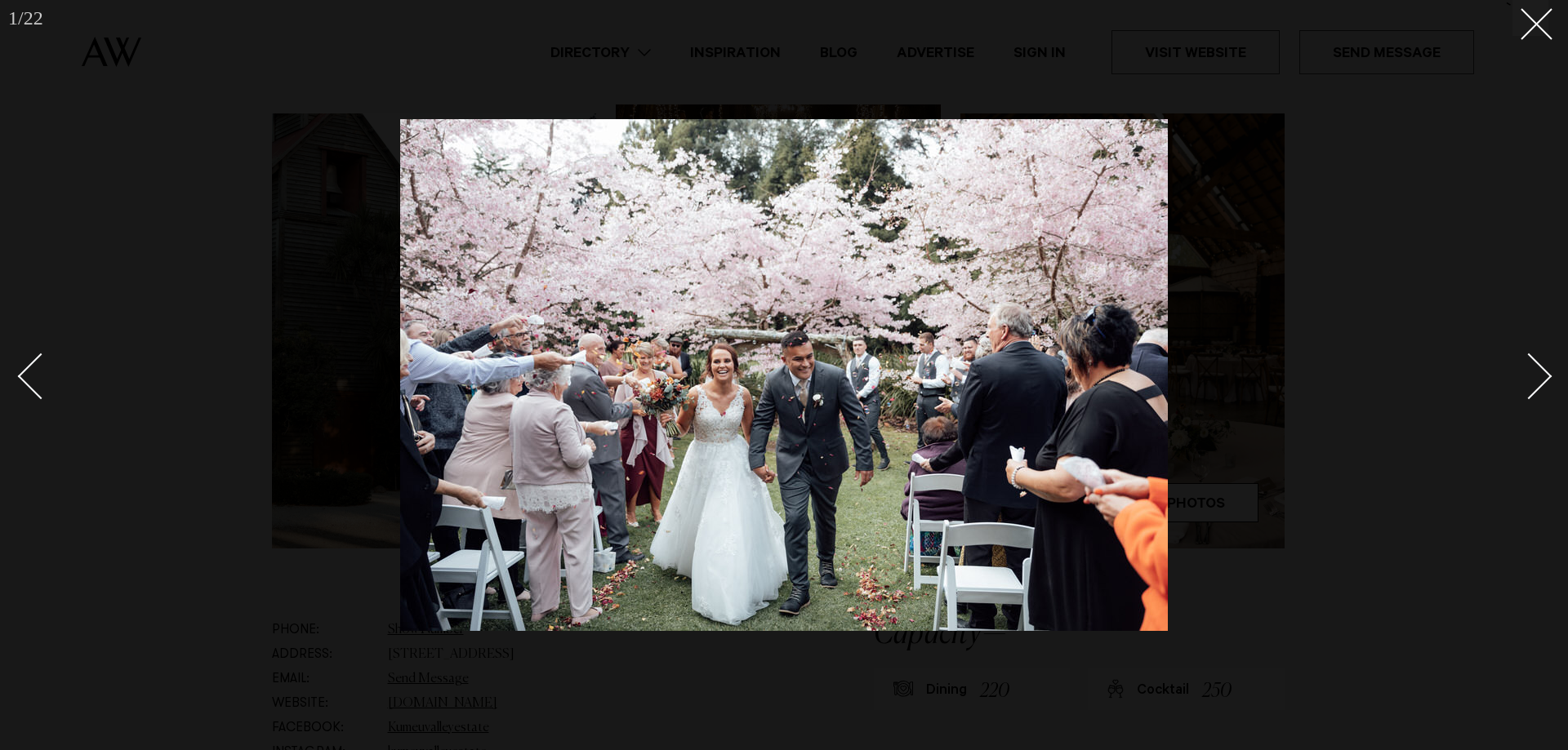
click at [1531, 374] on div "Next slide" at bounding box center [1529, 376] width 47 height 47
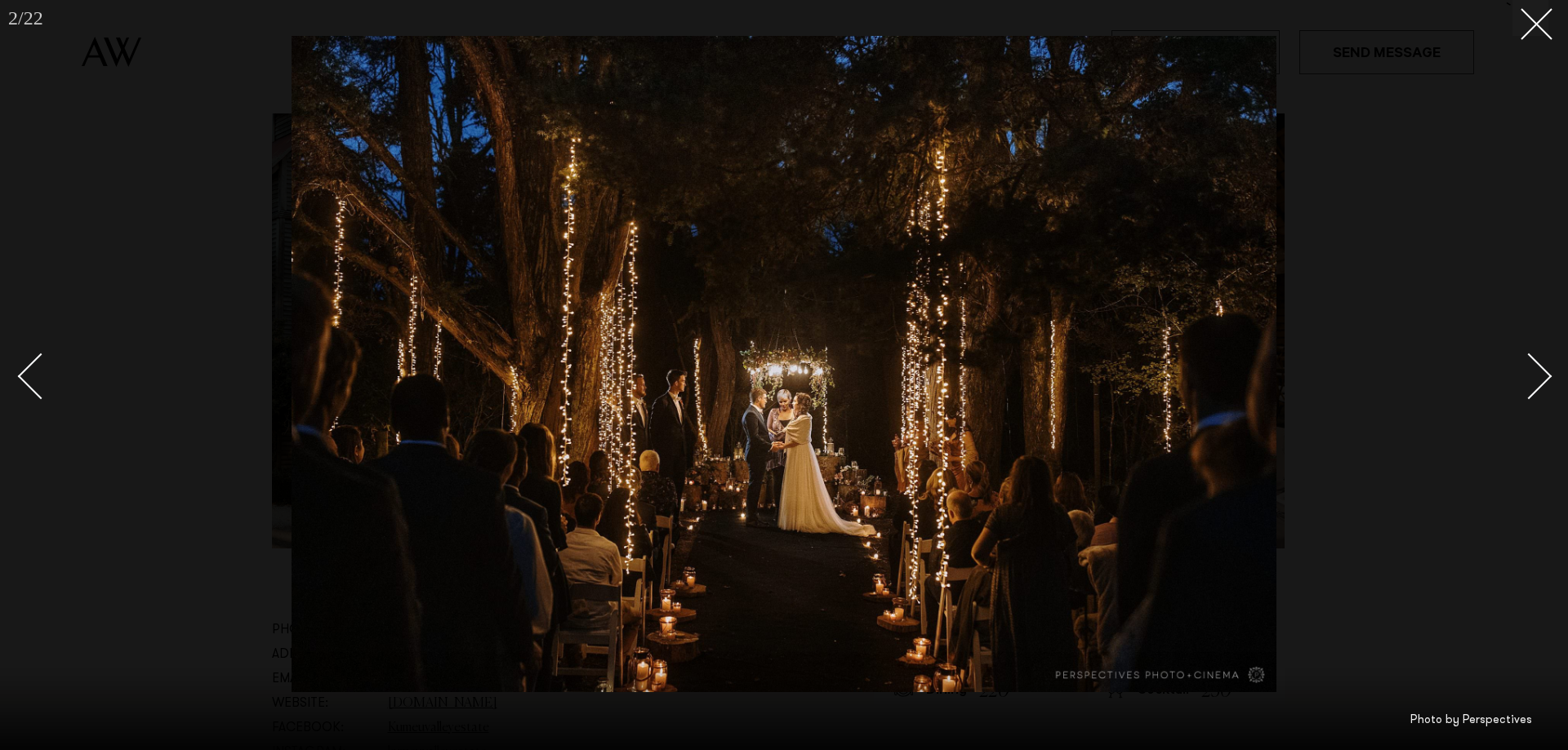
click at [1531, 374] on div "Next slide" at bounding box center [1529, 376] width 47 height 47
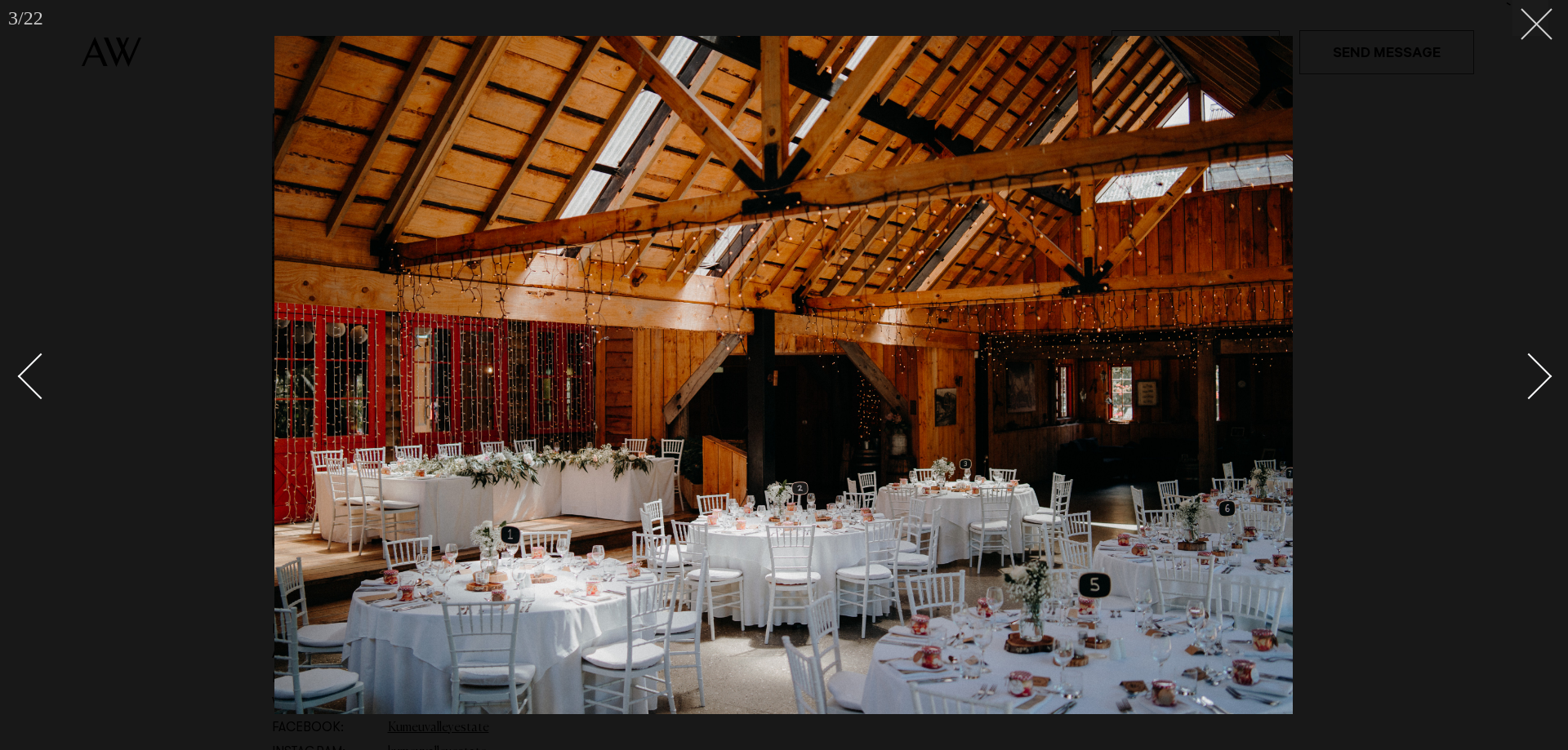
click at [1541, 15] on button at bounding box center [1531, 18] width 36 height 36
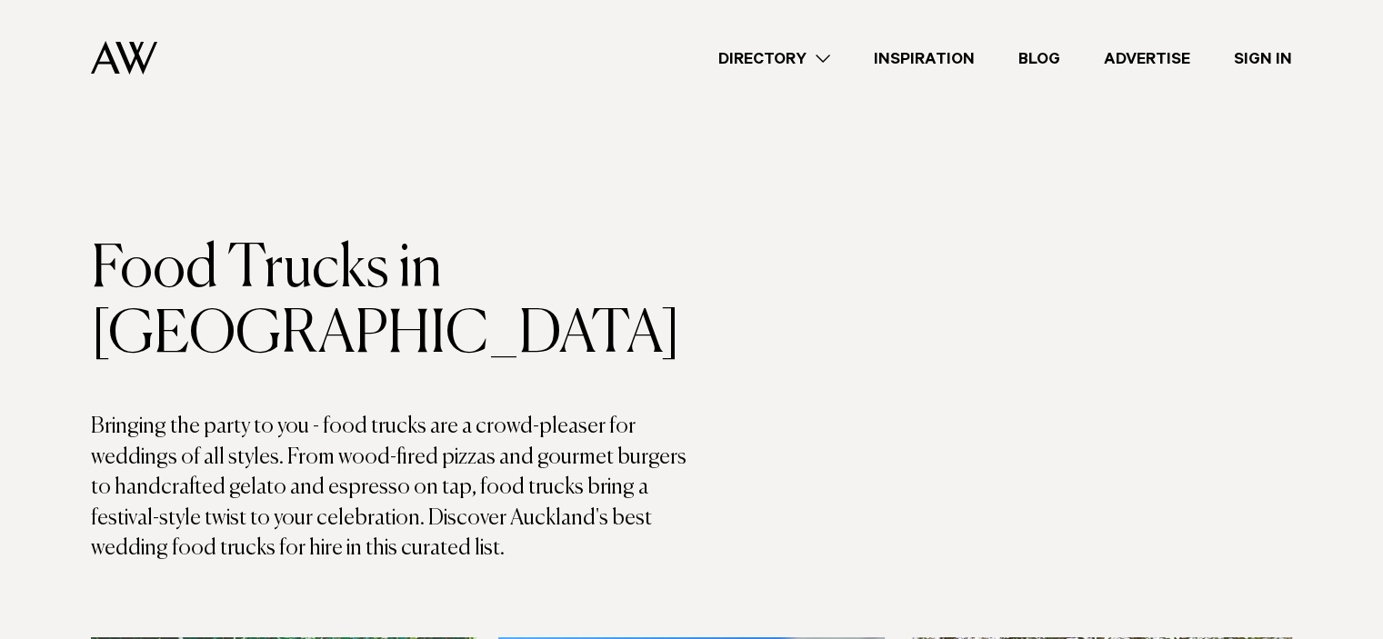
click at [795, 54] on link "Directory" at bounding box center [773, 58] width 155 height 25
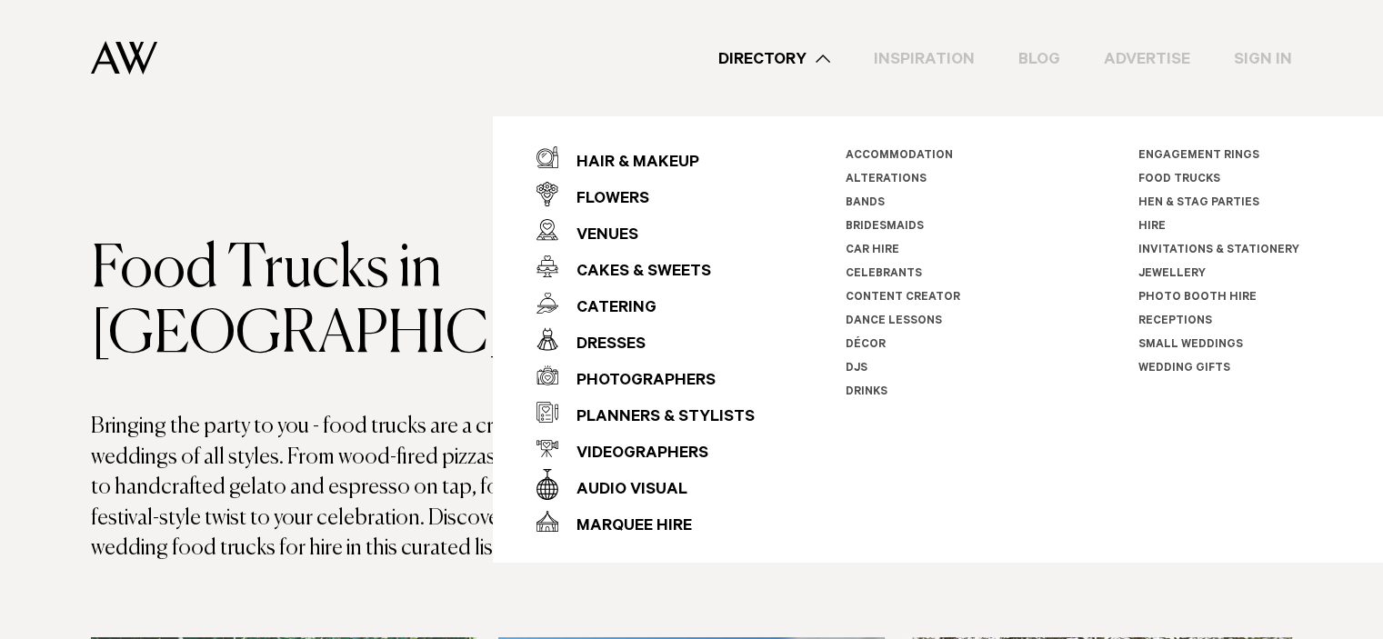
drag, startPoint x: 211, startPoint y: 356, endPoint x: 387, endPoint y: 305, distance: 183.6
click at [211, 412] on p "Bringing the party to you - food trucks are a crowd-pleaser for weddings of all…" at bounding box center [391, 488] width 601 height 153
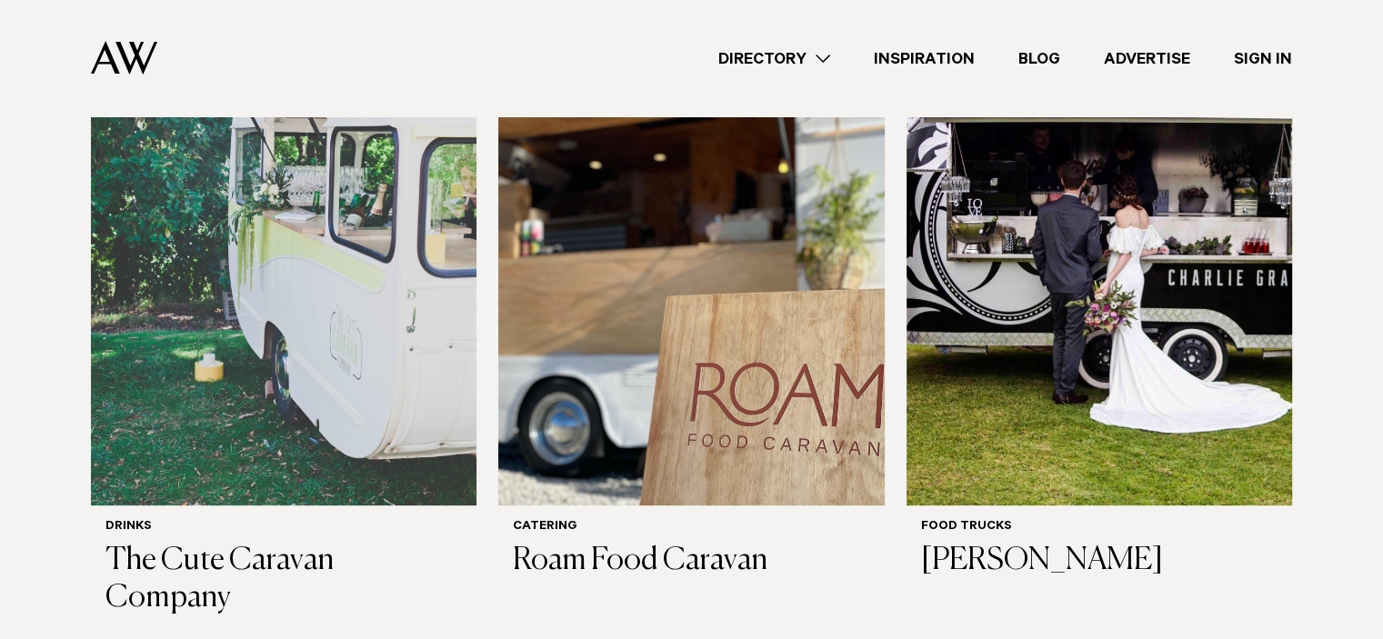
scroll to position [636, 0]
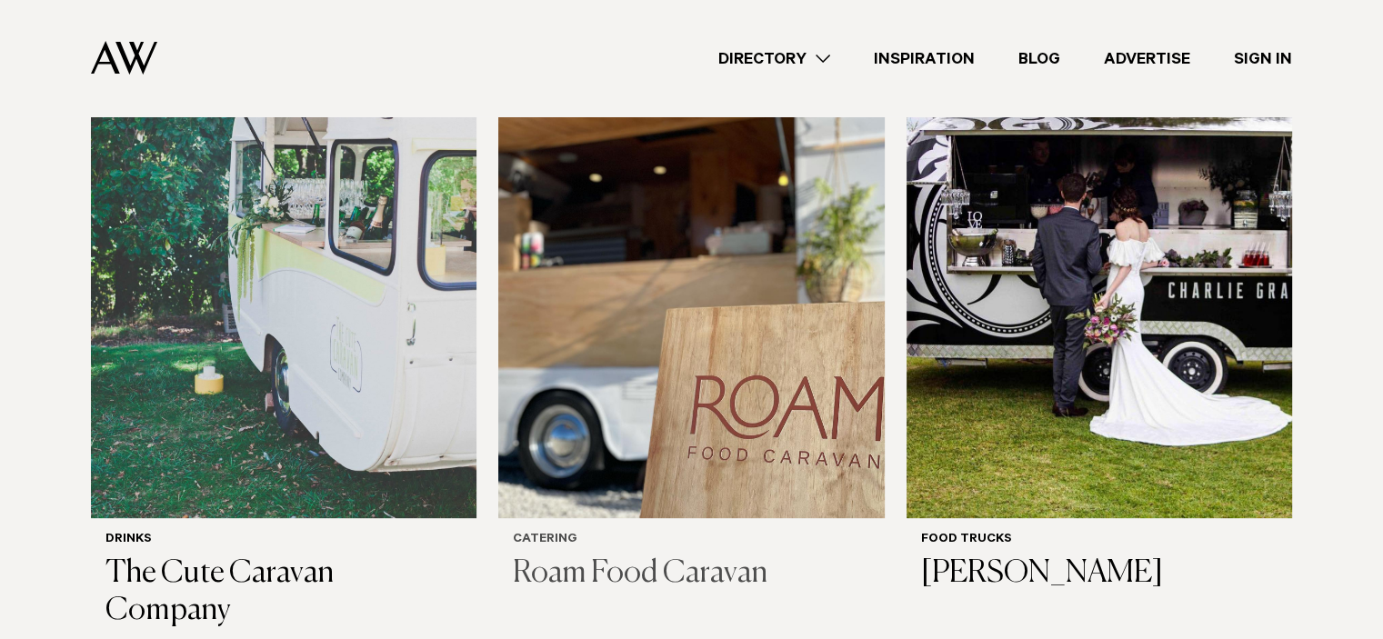
click at [655, 339] on img at bounding box center [690, 259] width 385 height 517
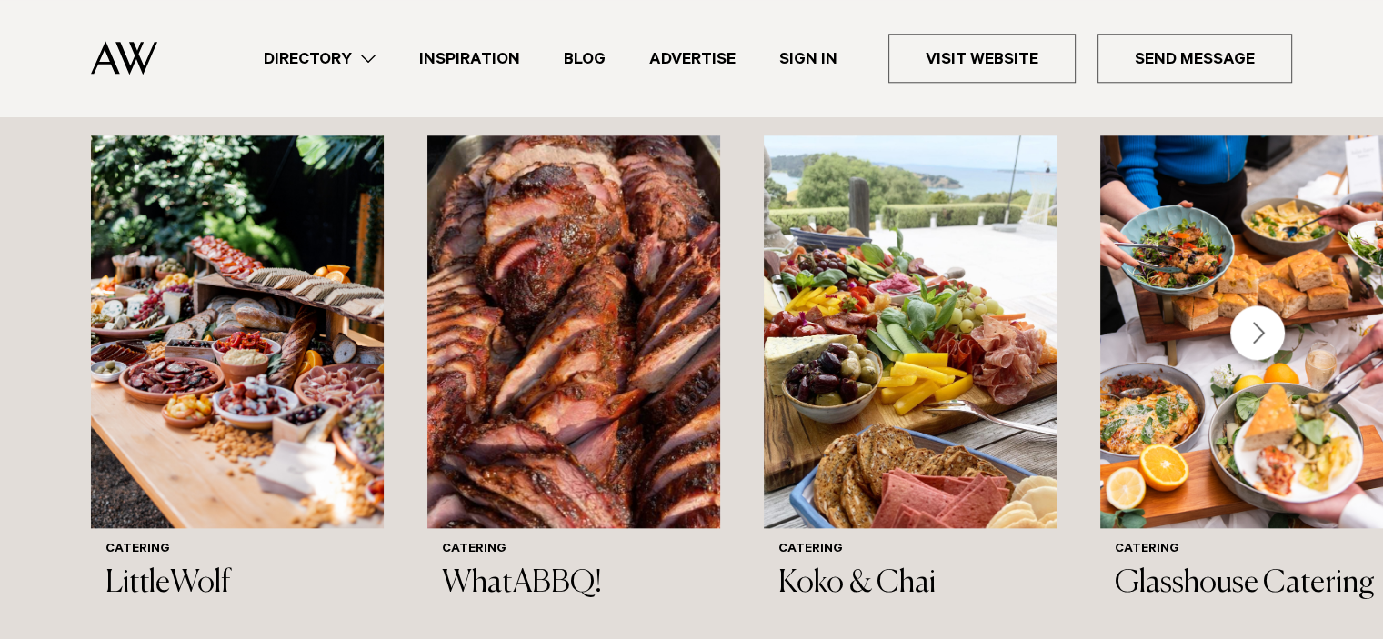
scroll to position [1909, 0]
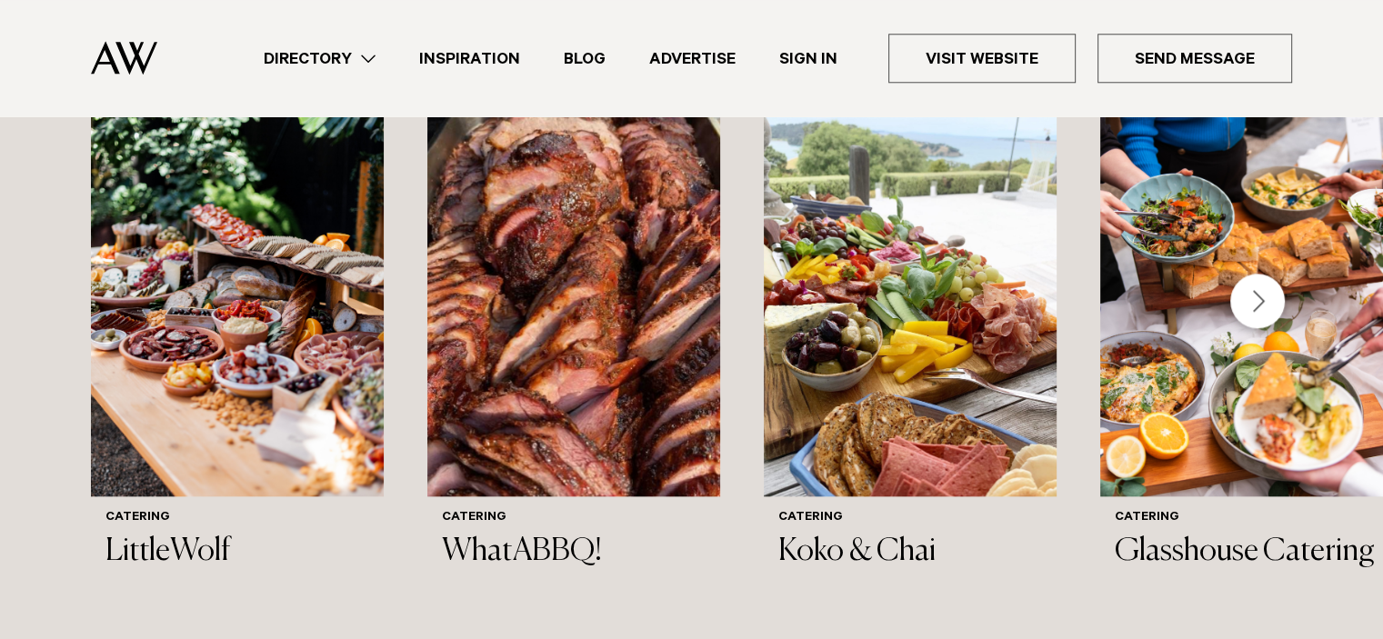
click at [1253, 302] on div "Next slide" at bounding box center [1257, 301] width 55 height 55
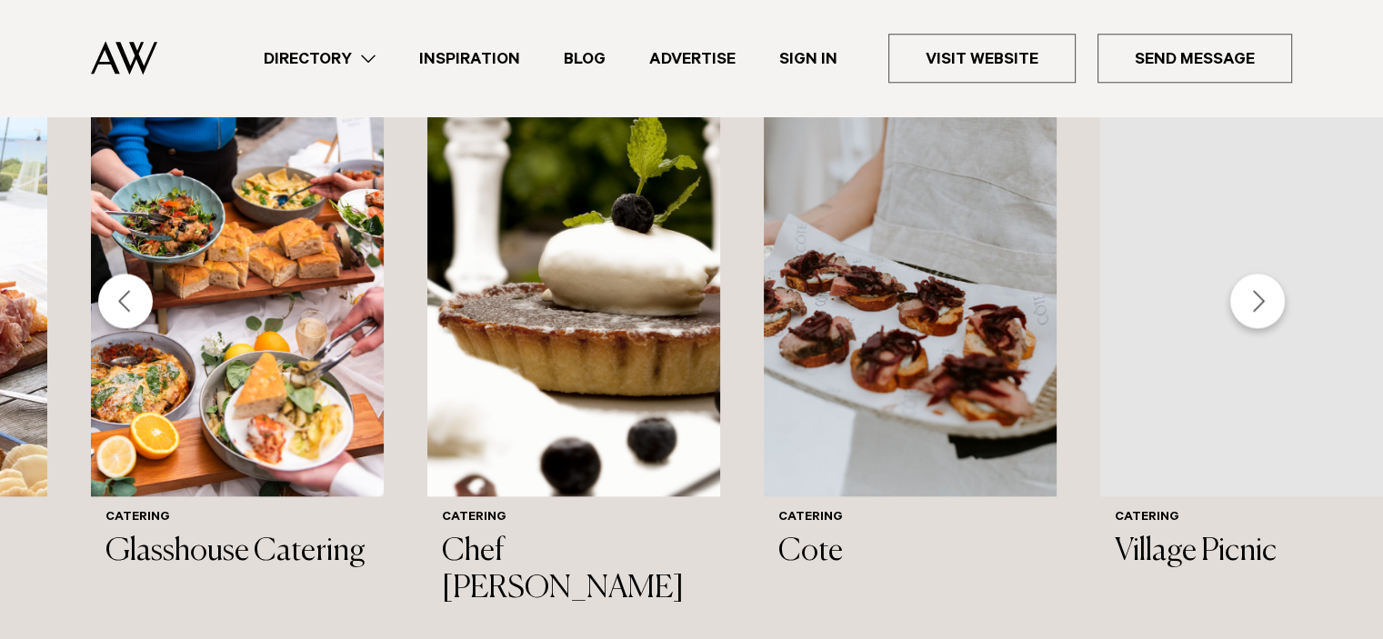
click at [1253, 302] on div "Next slide" at bounding box center [1257, 301] width 55 height 55
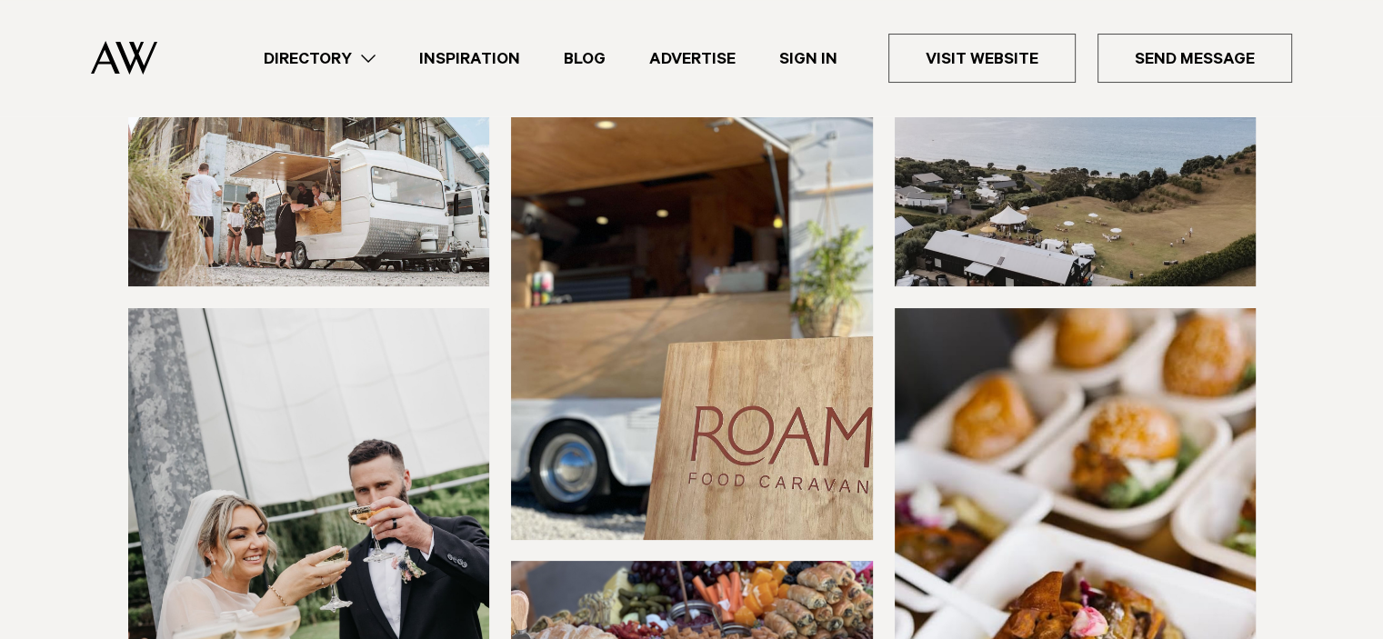
scroll to position [0, 0]
